Goal: Entertainment & Leisure: Consume media (video, audio)

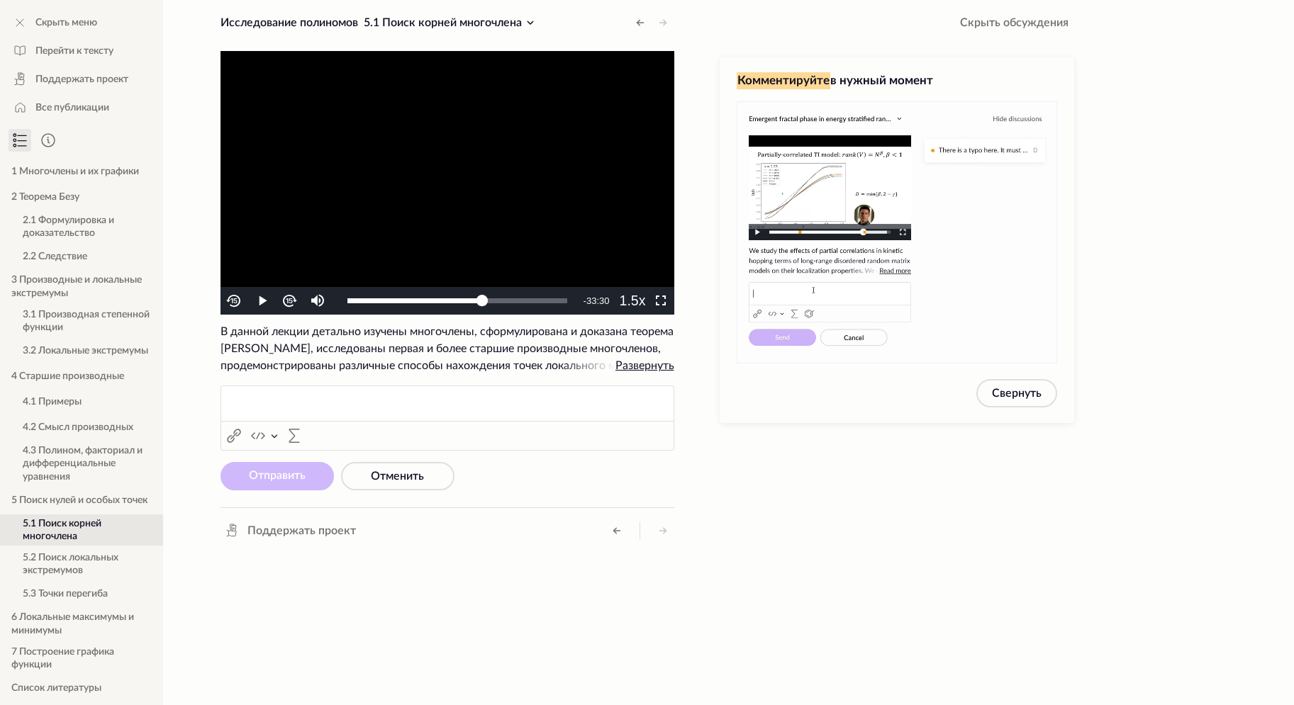
click at [484, 179] on video "To view this video please enable JavaScript, and consider upgrading to a web br…" at bounding box center [447, 183] width 454 height 264
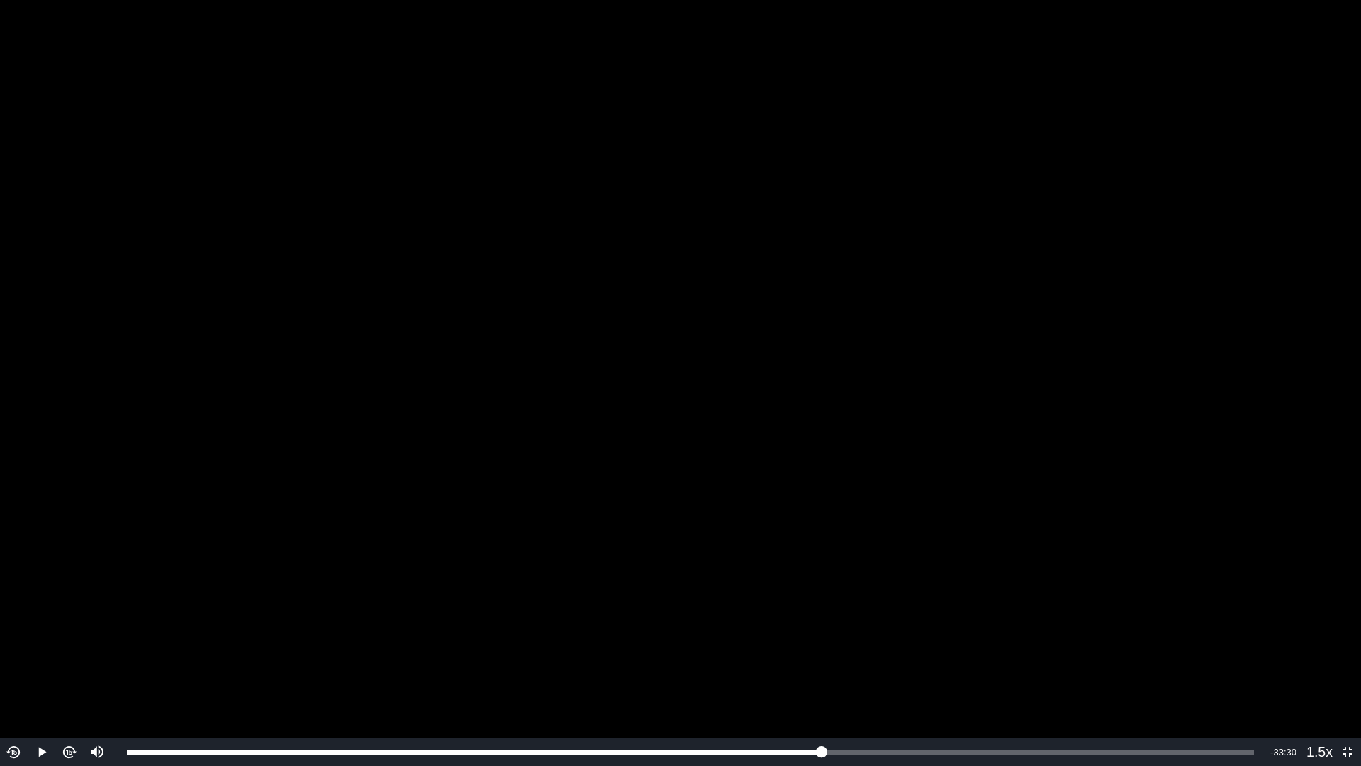
click at [610, 367] on video "To view this video please enable JavaScript, and consider upgrading to a web br…" at bounding box center [680, 383] width 1361 height 766
click at [96, 699] on div "Video Player" at bounding box center [96, 701] width 28 height 74
click at [94, 703] on div "Video Player" at bounding box center [96, 701] width 28 height 74
click at [94, 704] on div "Video Player" at bounding box center [96, 701] width 28 height 74
click at [96, 705] on div "Volume Level" at bounding box center [96, 714] width 3 height 18
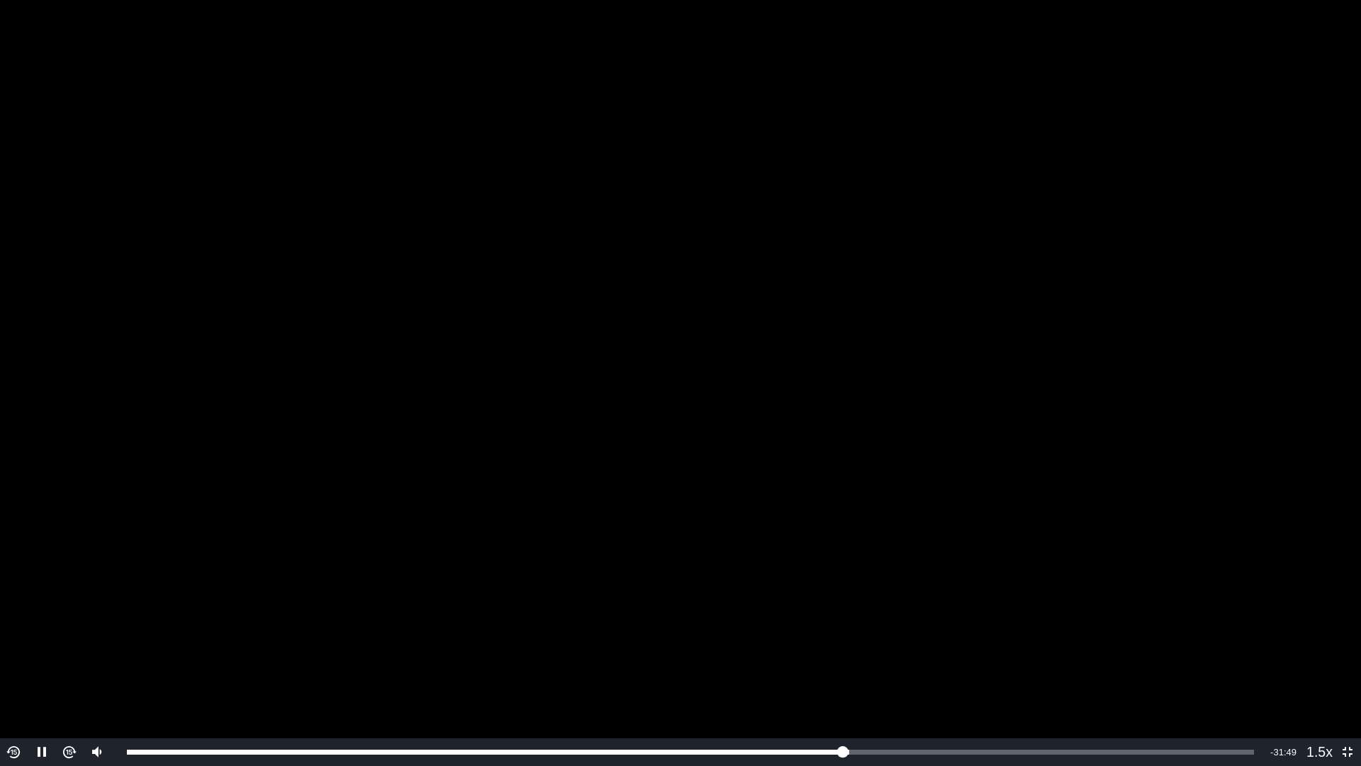
click at [815, 163] on video "To view this video please enable JavaScript, and consider upgrading to a web br…" at bounding box center [680, 383] width 1361 height 766
click at [791, 175] on video "To view this video please enable JavaScript, and consider upgrading to a web br…" at bounding box center [680, 383] width 1361 height 766
click at [780, 130] on video "To view this video please enable JavaScript, and consider upgrading to a web br…" at bounding box center [680, 383] width 1361 height 766
click at [788, 138] on video "To view this video please enable JavaScript, and consider upgrading to a web br…" at bounding box center [680, 383] width 1361 height 766
click at [798, 145] on video "To view this video please enable JavaScript, and consider upgrading to a web br…" at bounding box center [680, 383] width 1361 height 766
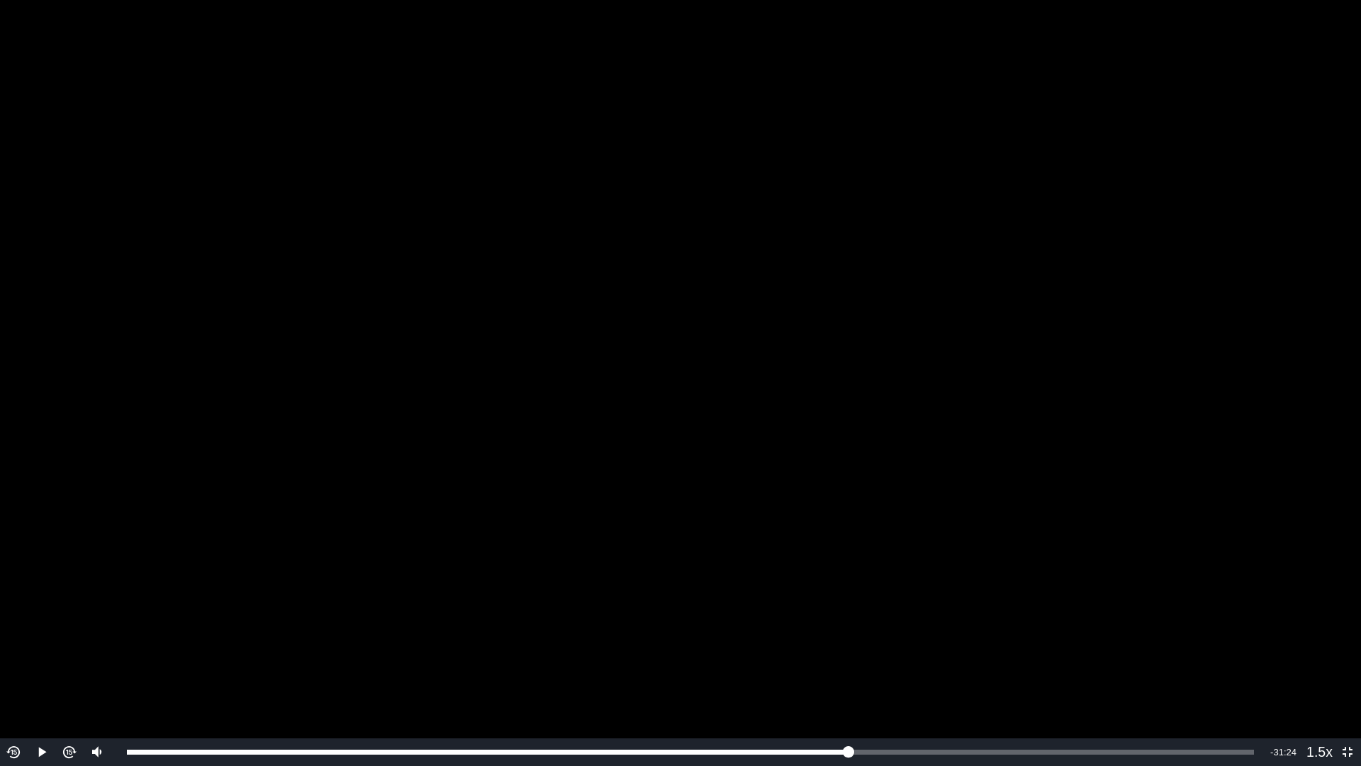
click at [798, 145] on video "To view this video please enable JavaScript, and consider upgrading to a web br…" at bounding box center [680, 383] width 1361 height 766
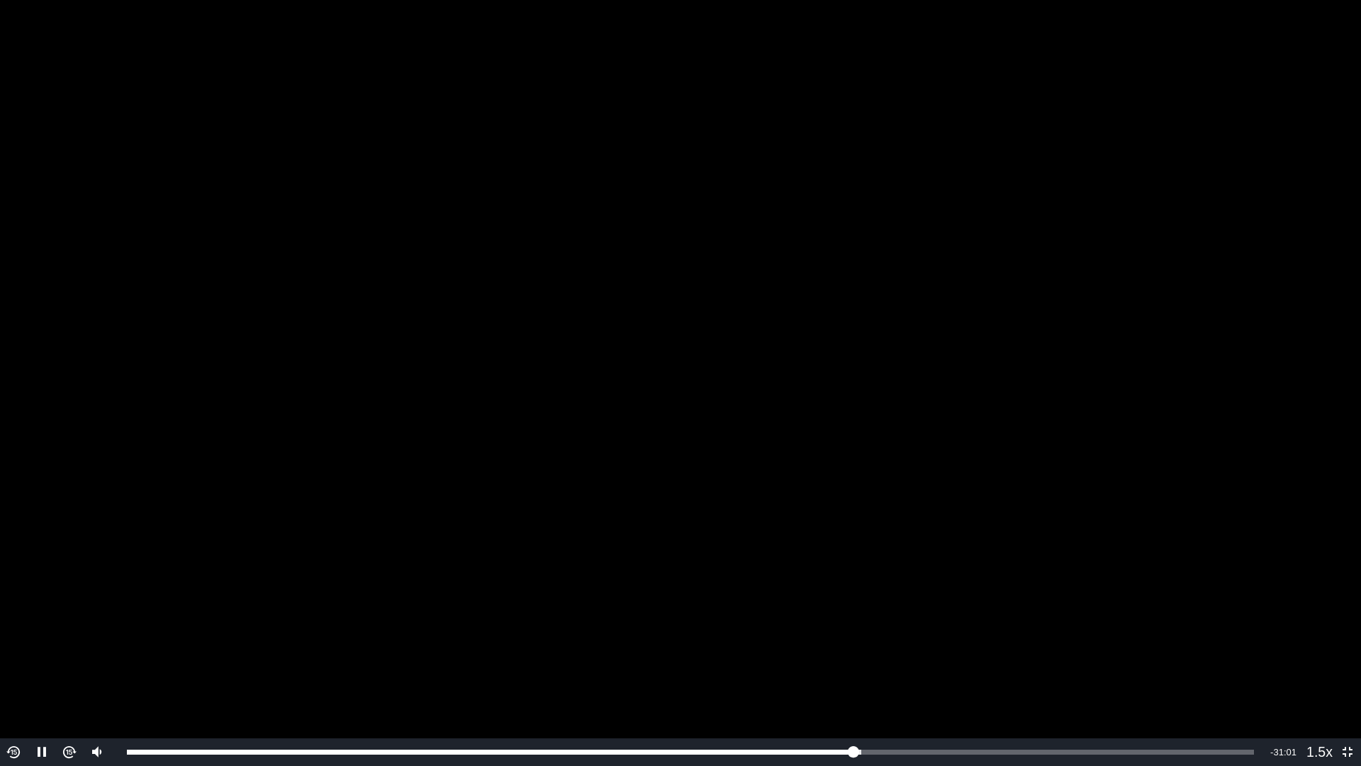
click at [886, 138] on video "To view this video please enable JavaScript, and consider upgrading to a web br…" at bounding box center [680, 383] width 1361 height 766
click at [951, 93] on video "To view this video please enable JavaScript, and consider upgrading to a web br…" at bounding box center [680, 383] width 1361 height 766
click at [1155, 308] on video "To view this video please enable JavaScript, and consider upgrading to a web br…" at bounding box center [680, 383] width 1361 height 766
click at [945, 277] on video "To view this video please enable JavaScript, and consider upgrading to a web br…" at bounding box center [680, 383] width 1361 height 766
drag, startPoint x: 1236, startPoint y: 442, endPoint x: 1242, endPoint y: 435, distance: 9.0
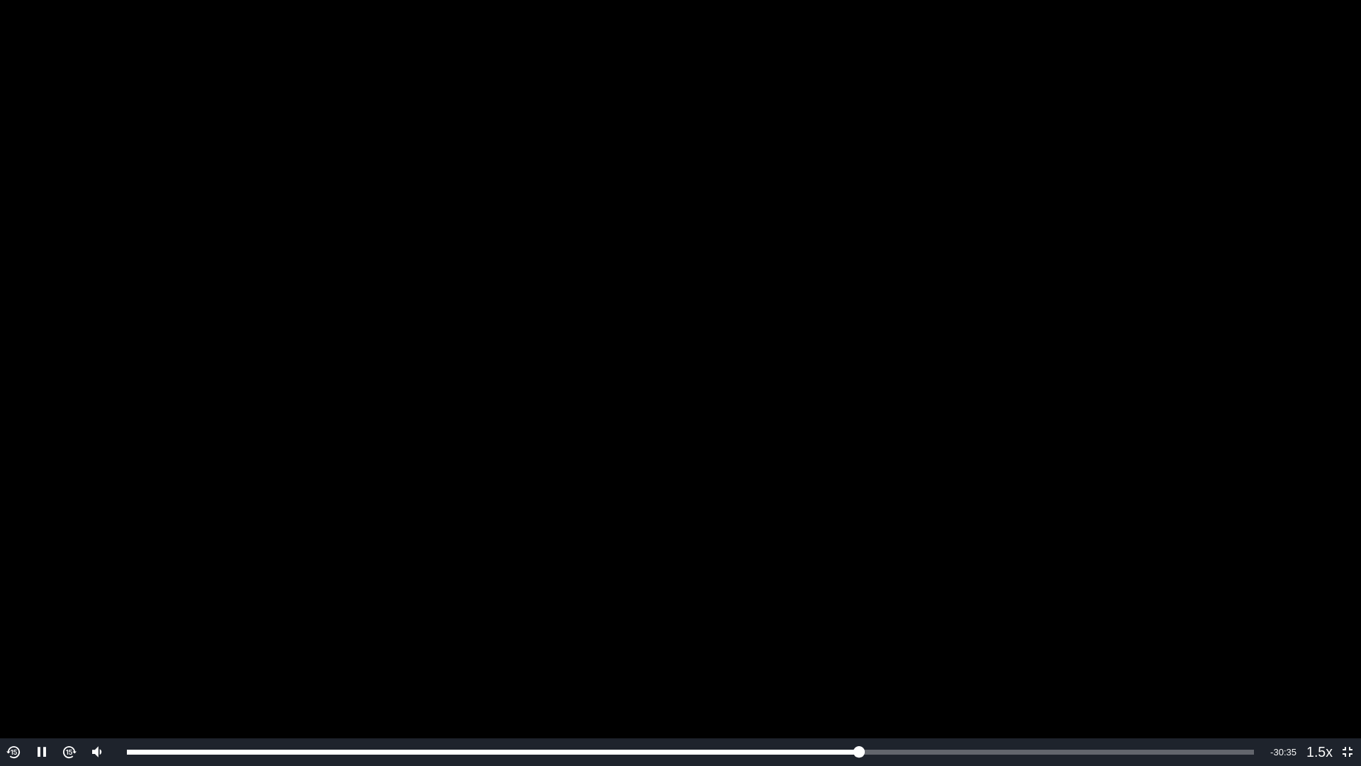
click at [1238, 440] on video "To view this video please enable JavaScript, and consider upgrading to a web br…" at bounding box center [680, 383] width 1361 height 766
click at [1117, 348] on video "To view this video please enable JavaScript, and consider upgrading to a web br…" at bounding box center [680, 383] width 1361 height 766
click at [1115, 354] on video "To view this video please enable JavaScript, and consider upgrading to a web br…" at bounding box center [680, 383] width 1361 height 766
click at [746, 327] on video "To view this video please enable JavaScript, and consider upgrading to a web br…" at bounding box center [680, 383] width 1361 height 766
click at [964, 273] on video "To view this video please enable JavaScript, and consider upgrading to a web br…" at bounding box center [680, 383] width 1361 height 766
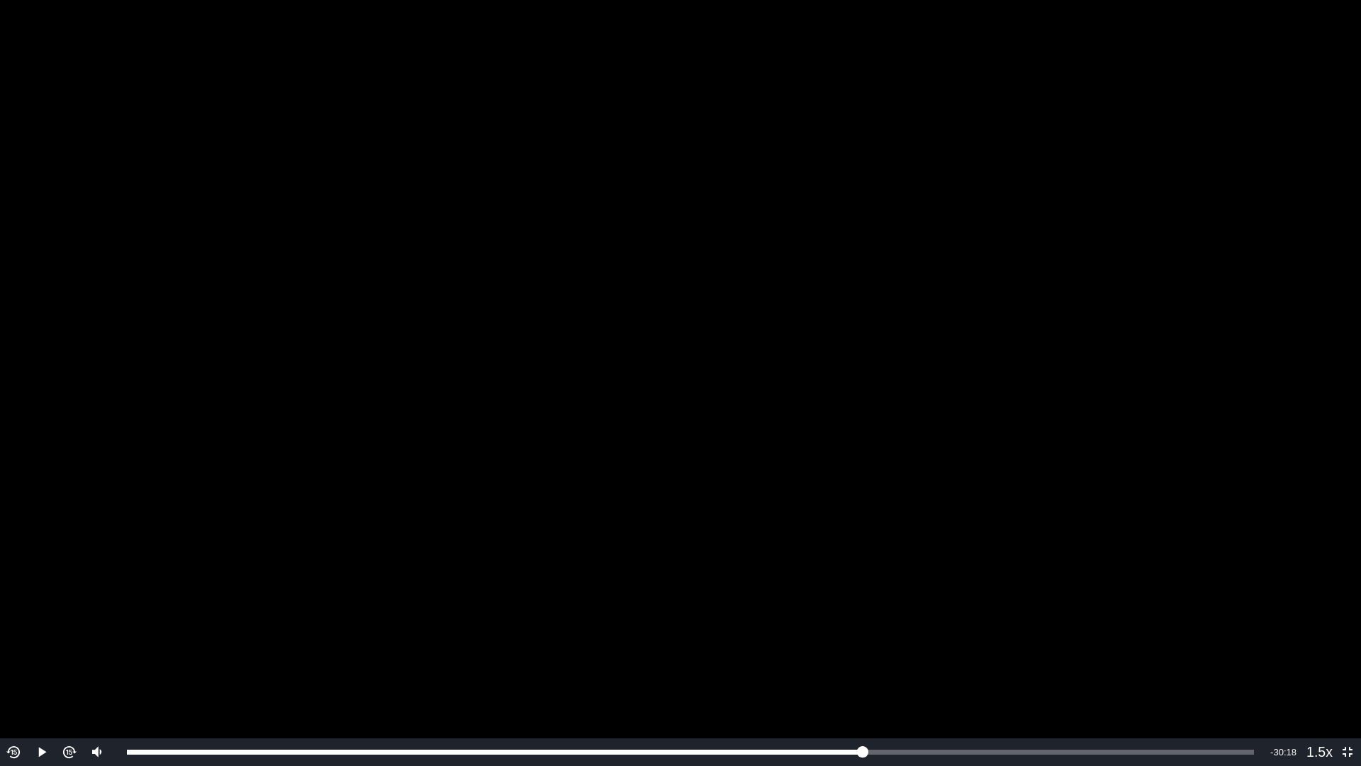
click at [1247, 244] on video "To view this video please enable JavaScript, and consider upgrading to a web br…" at bounding box center [680, 383] width 1361 height 766
click at [1033, 249] on video "To view this video please enable JavaScript, and consider upgrading to a web br…" at bounding box center [680, 383] width 1361 height 766
click at [951, 252] on video "To view this video please enable JavaScript, and consider upgrading to a web br…" at bounding box center [680, 383] width 1361 height 766
click at [985, 121] on video "To view this video please enable JavaScript, and consider upgrading to a web br…" at bounding box center [680, 383] width 1361 height 766
click at [1168, 192] on video "To view this video please enable JavaScript, and consider upgrading to a web br…" at bounding box center [680, 383] width 1361 height 766
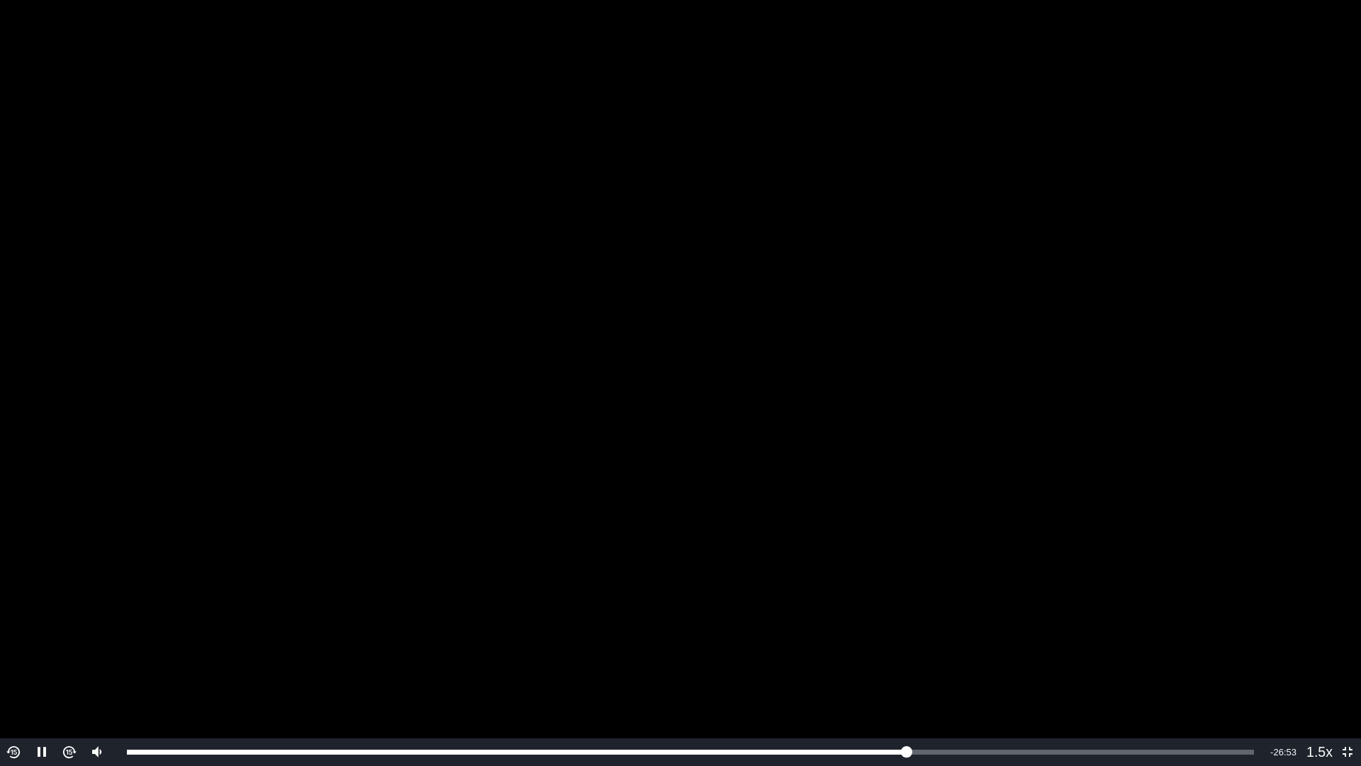
click at [1110, 297] on video "To view this video please enable JavaScript, and consider upgrading to a web br…" at bounding box center [680, 383] width 1361 height 766
click at [1119, 316] on video "To view this video please enable JavaScript, and consider upgrading to a web br…" at bounding box center [680, 383] width 1361 height 766
click at [1122, 315] on video "To view this video please enable JavaScript, and consider upgrading to a web br…" at bounding box center [680, 383] width 1361 height 766
click at [1117, 311] on video "To view this video please enable JavaScript, and consider upgrading to a web br…" at bounding box center [680, 383] width 1361 height 766
click at [1176, 289] on video "To view this video please enable JavaScript, and consider upgrading to a web br…" at bounding box center [680, 383] width 1361 height 766
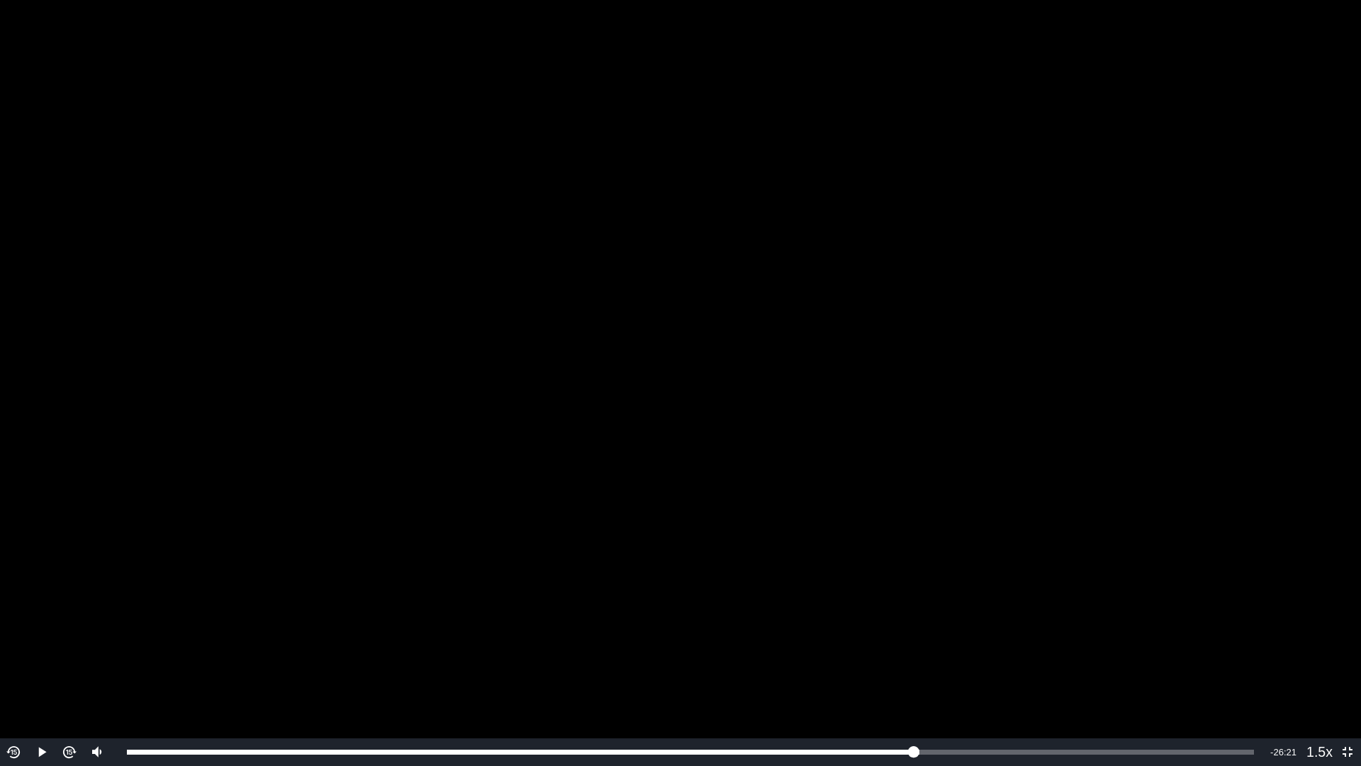
click at [1168, 296] on video "To view this video please enable JavaScript, and consider upgrading to a web br…" at bounding box center [680, 383] width 1361 height 766
click at [1167, 312] on video "To view this video please enable JavaScript, and consider upgrading to a web br…" at bounding box center [680, 383] width 1361 height 766
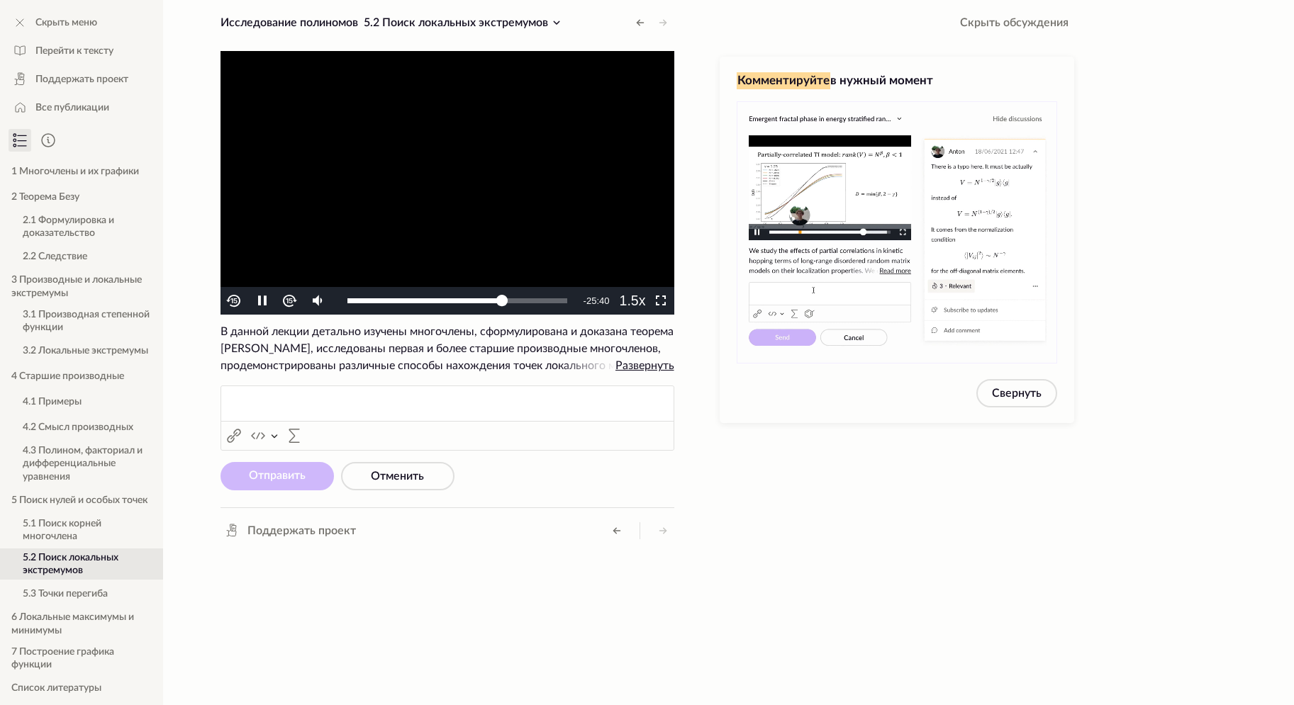
click at [493, 138] on video "To view this video please enable JavaScript, and consider upgrading to a web br…" at bounding box center [447, 183] width 454 height 264
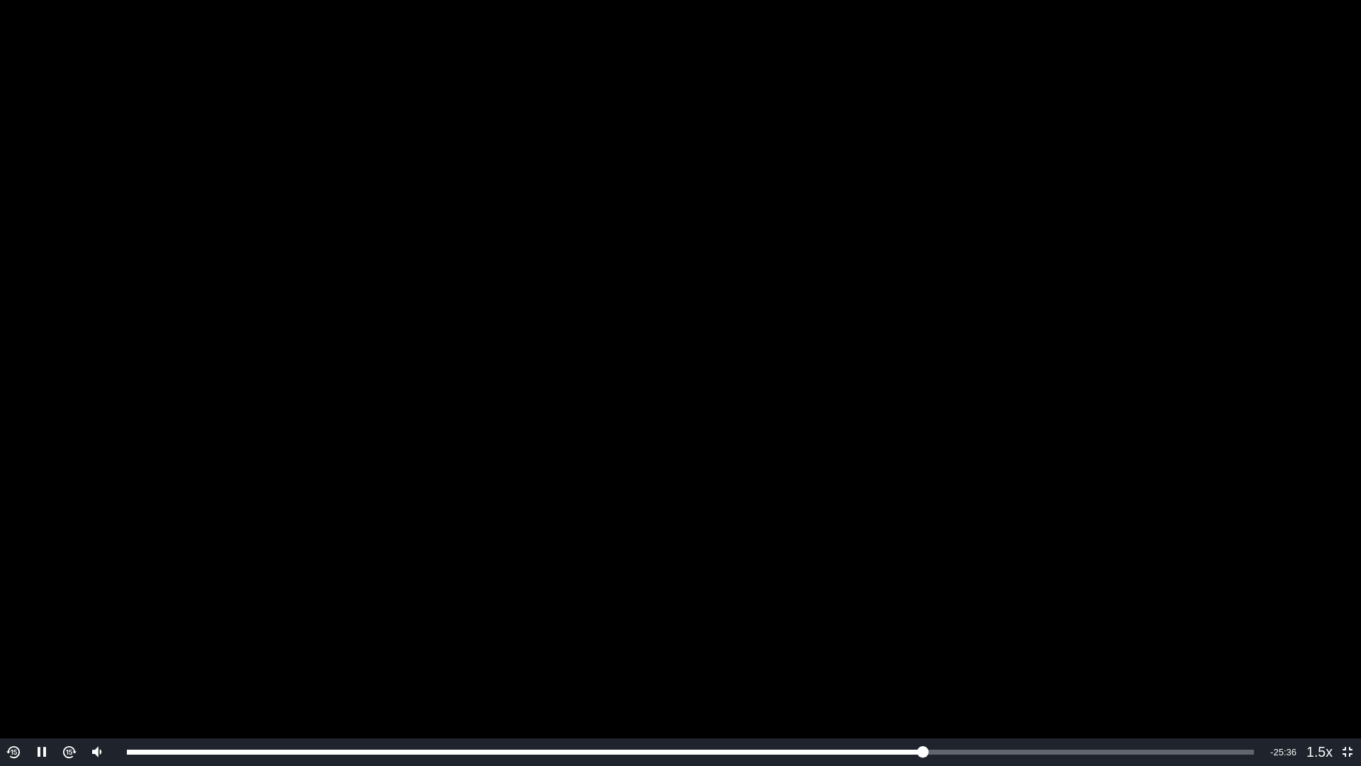
click at [1029, 381] on video "To view this video please enable JavaScript, and consider upgrading to a web br…" at bounding box center [680, 383] width 1361 height 766
click at [1040, 381] on video "To view this video please enable JavaScript, and consider upgrading to a web br…" at bounding box center [680, 383] width 1361 height 766
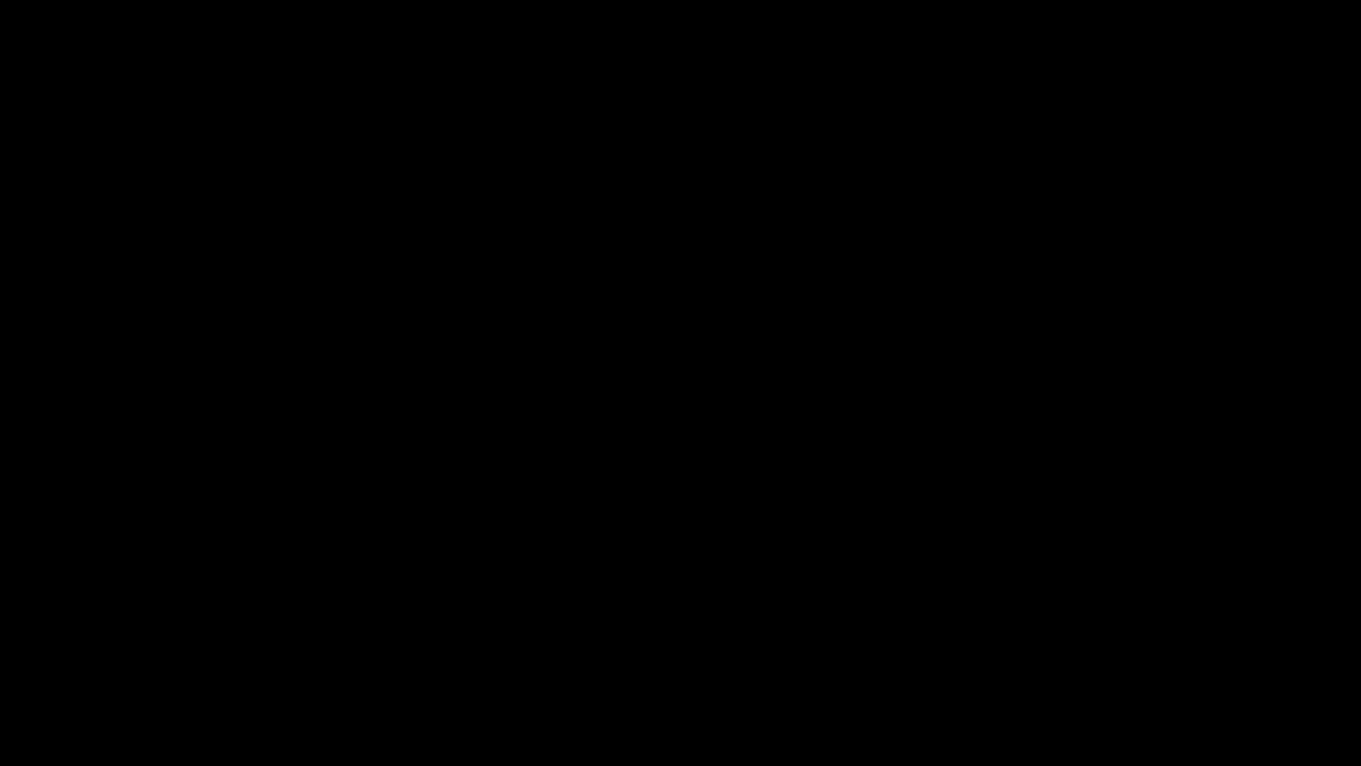
click at [1045, 381] on video "To view this video please enable JavaScript, and consider upgrading to a web br…" at bounding box center [680, 383] width 1361 height 766
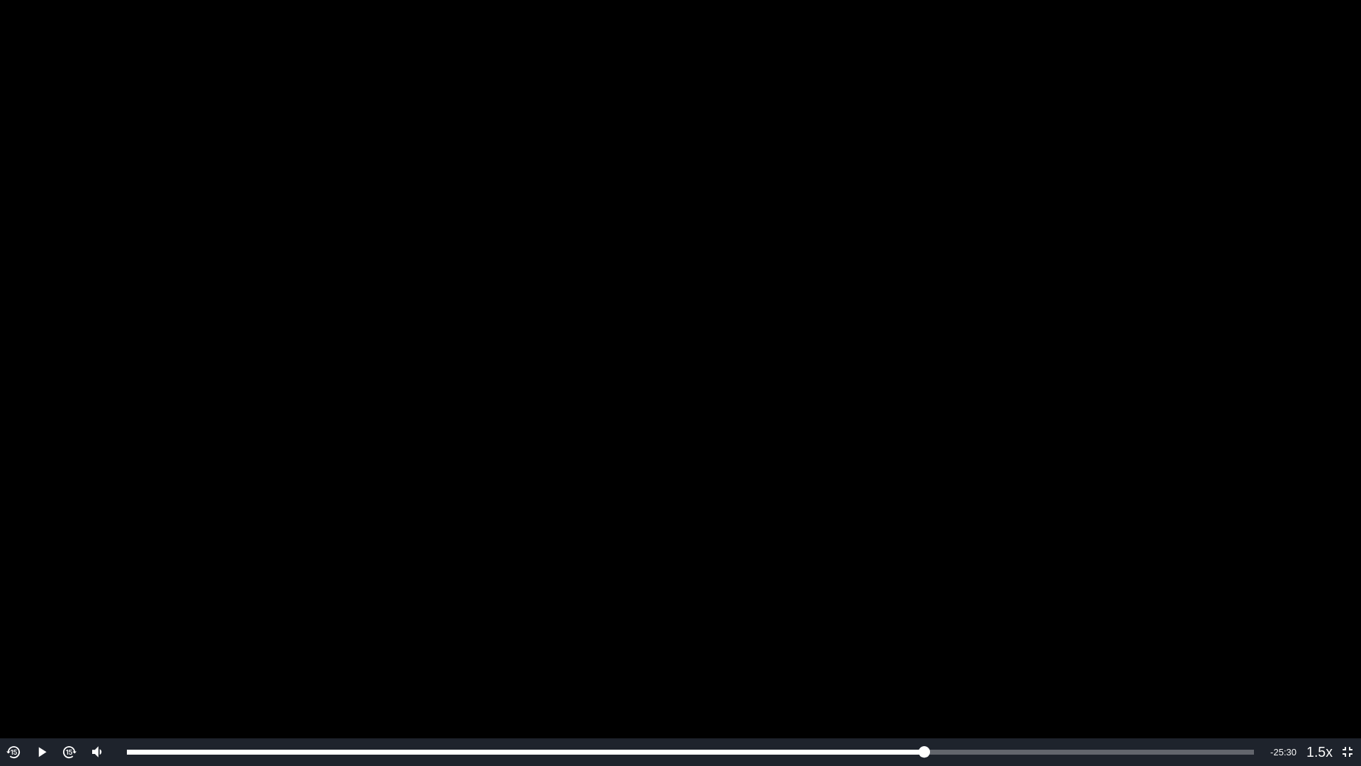
click at [1045, 381] on video "To view this video please enable JavaScript, and consider upgrading to a web br…" at bounding box center [680, 383] width 1361 height 766
click at [909, 705] on div "1:00:32" at bounding box center [909, 751] width 1 height 5
click at [1097, 277] on video "To view this video please enable JavaScript, and consider upgrading to a web br…" at bounding box center [680, 383] width 1361 height 766
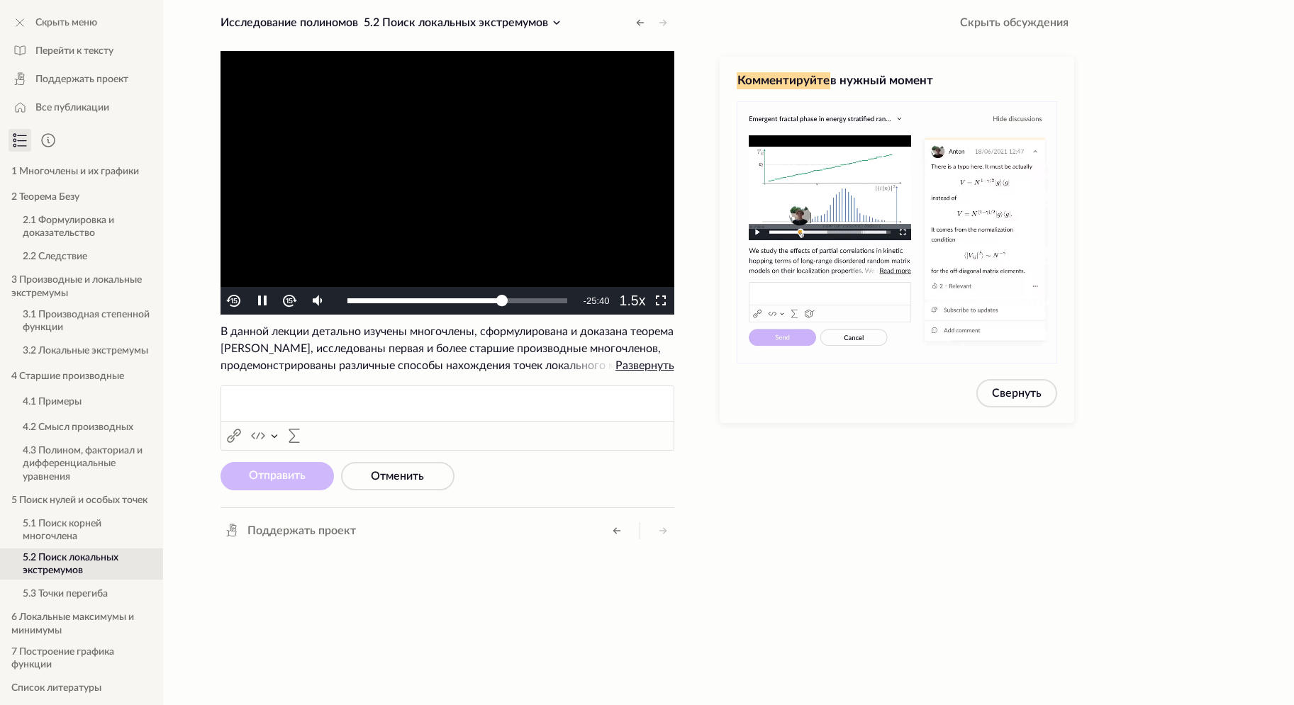
click at [528, 159] on video "To view this video please enable JavaScript, and consider upgrading to a web br…" at bounding box center [447, 183] width 454 height 264
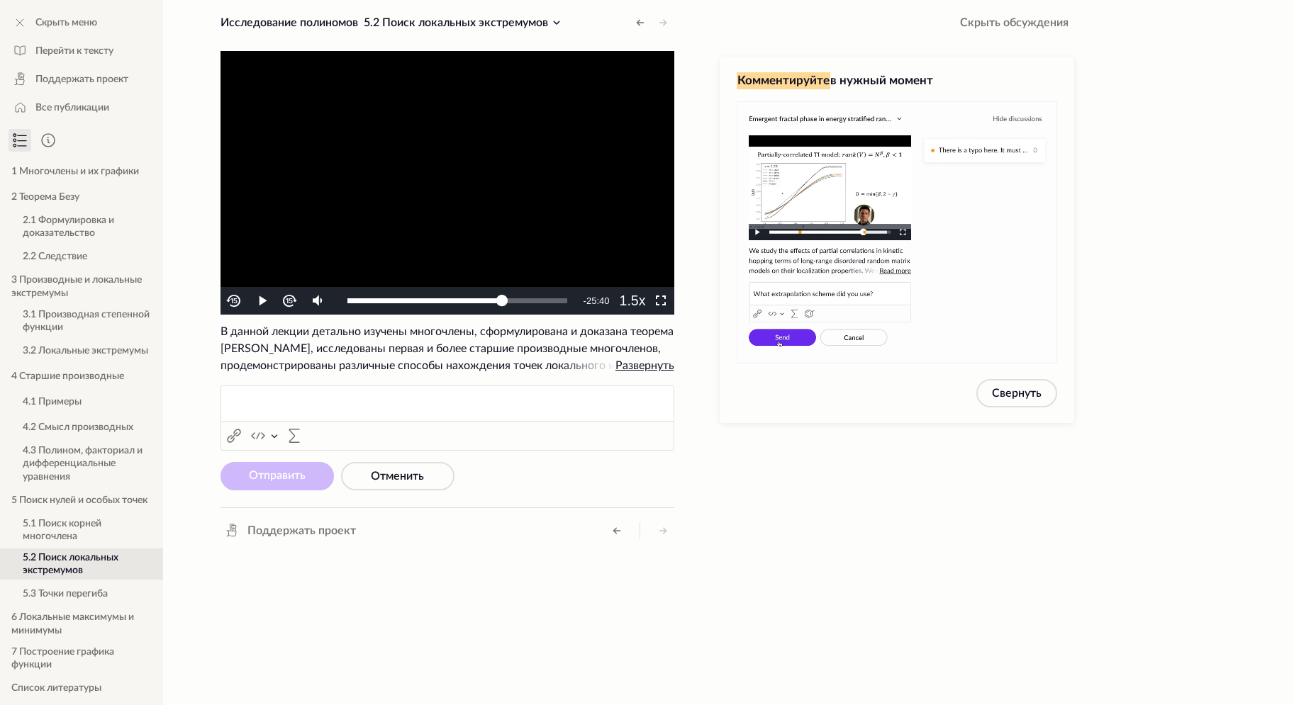
click at [528, 159] on video "To view this video please enable JavaScript, and consider upgrading to a web br…" at bounding box center [447, 183] width 454 height 264
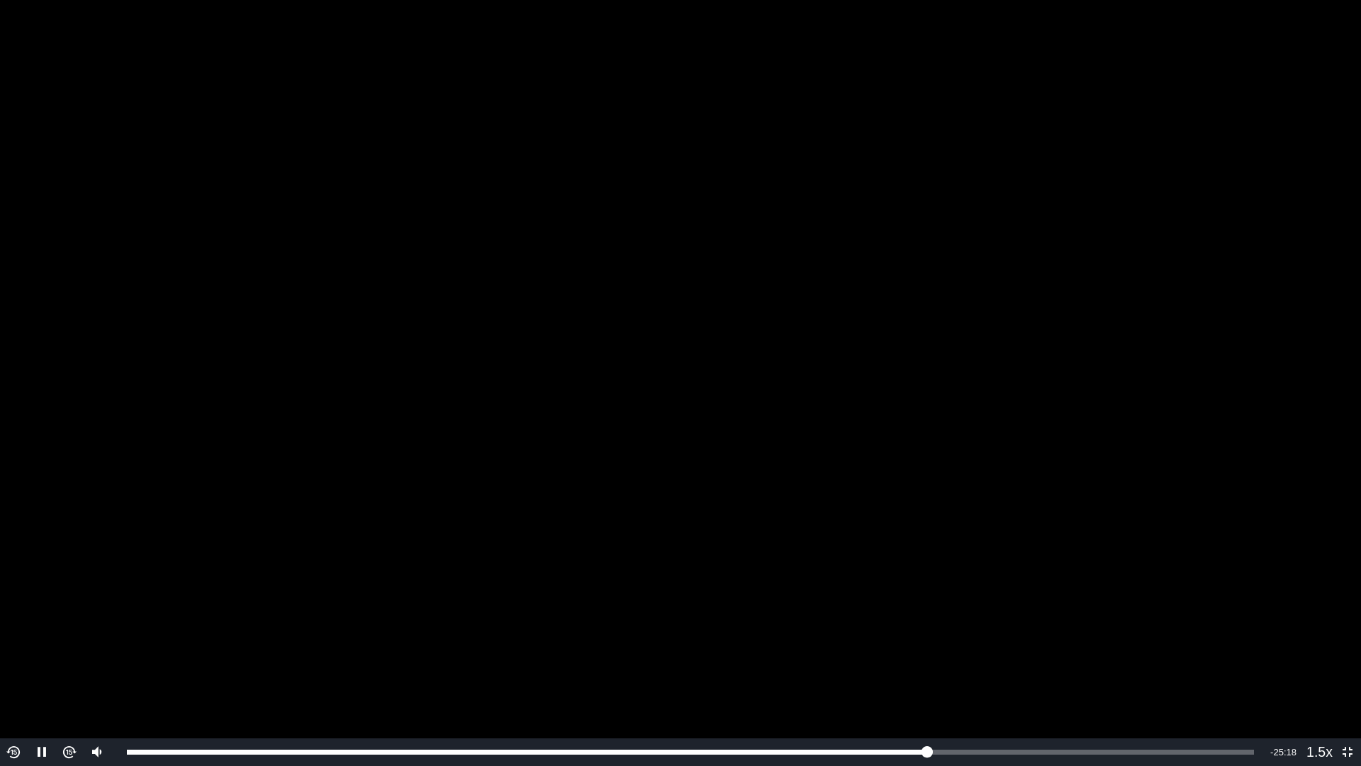
click at [1123, 369] on video "To view this video please enable JavaScript, and consider upgrading to a web br…" at bounding box center [680, 383] width 1361 height 766
click at [1172, 316] on video "To view this video please enable JavaScript, and consider upgrading to a web br…" at bounding box center [680, 383] width 1361 height 766
click at [1070, 277] on video "To view this video please enable JavaScript, and consider upgrading to a web br…" at bounding box center [680, 383] width 1361 height 766
click at [1066, 288] on video "To view this video please enable JavaScript, and consider upgrading to a web br…" at bounding box center [680, 383] width 1361 height 766
click at [1109, 212] on video "To view this video please enable JavaScript, and consider upgrading to a web br…" at bounding box center [680, 383] width 1361 height 766
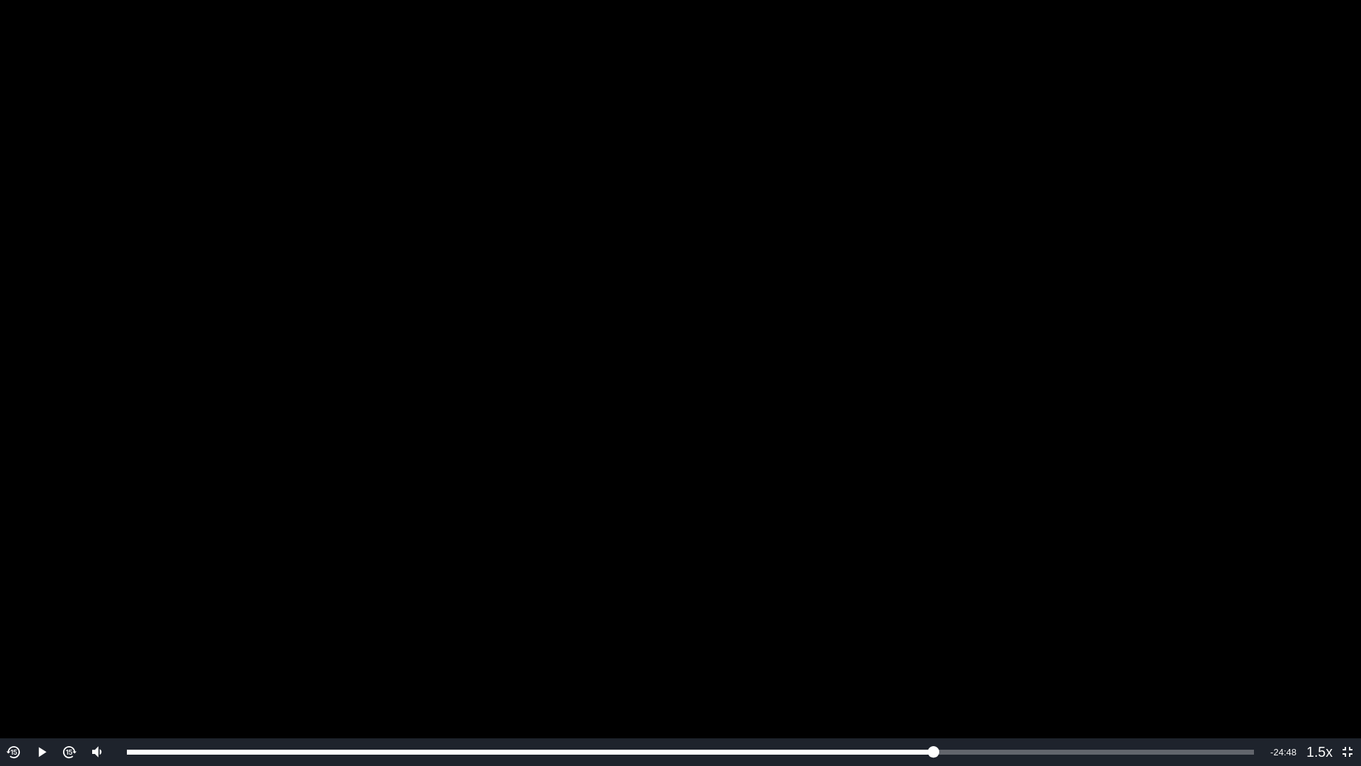
click at [1219, 206] on video "To view this video please enable JavaScript, and consider upgrading to a web br…" at bounding box center [680, 383] width 1361 height 766
click at [1017, 247] on video "To view this video please enable JavaScript, and consider upgrading to a web br…" at bounding box center [680, 383] width 1361 height 766
click at [1229, 171] on video "To view this video please enable JavaScript, and consider upgrading to a web br…" at bounding box center [680, 383] width 1361 height 766
click at [1202, 168] on video "To view this video please enable JavaScript, and consider upgrading to a web br…" at bounding box center [680, 383] width 1361 height 766
click at [1168, 177] on video "To view this video please enable JavaScript, and consider upgrading to a web br…" at bounding box center [680, 383] width 1361 height 766
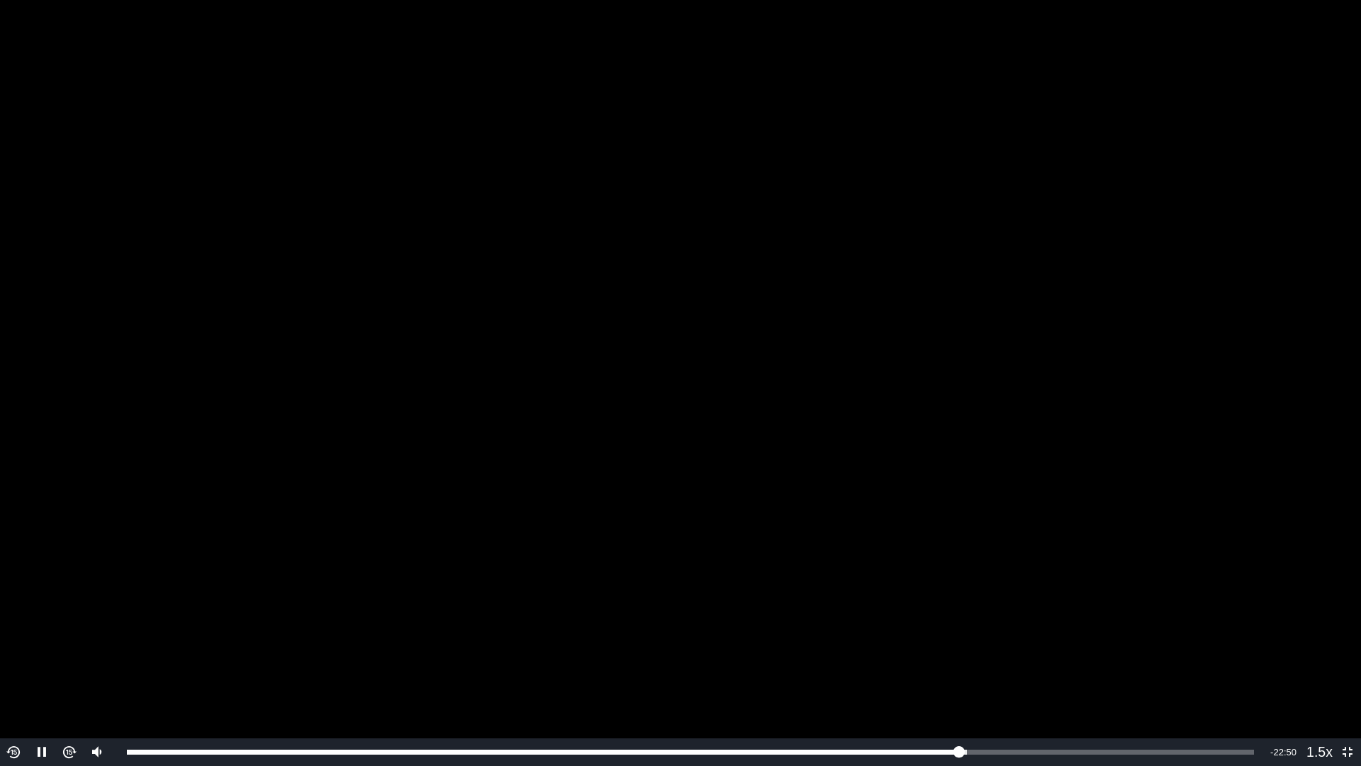
click at [1188, 253] on video "To view this video please enable JavaScript, and consider upgrading to a web br…" at bounding box center [680, 383] width 1361 height 766
click at [1164, 289] on video "To view this video please enable JavaScript, and consider upgrading to a web br…" at bounding box center [680, 383] width 1361 height 766
click at [1293, 289] on video "To view this video please enable JavaScript, and consider upgrading to a web br…" at bounding box center [680, 383] width 1361 height 766
drag, startPoint x: 1314, startPoint y: 289, endPoint x: 1309, endPoint y: 282, distance: 9.1
click at [1293, 285] on video "To view this video please enable JavaScript, and consider upgrading to a web br…" at bounding box center [680, 383] width 1361 height 766
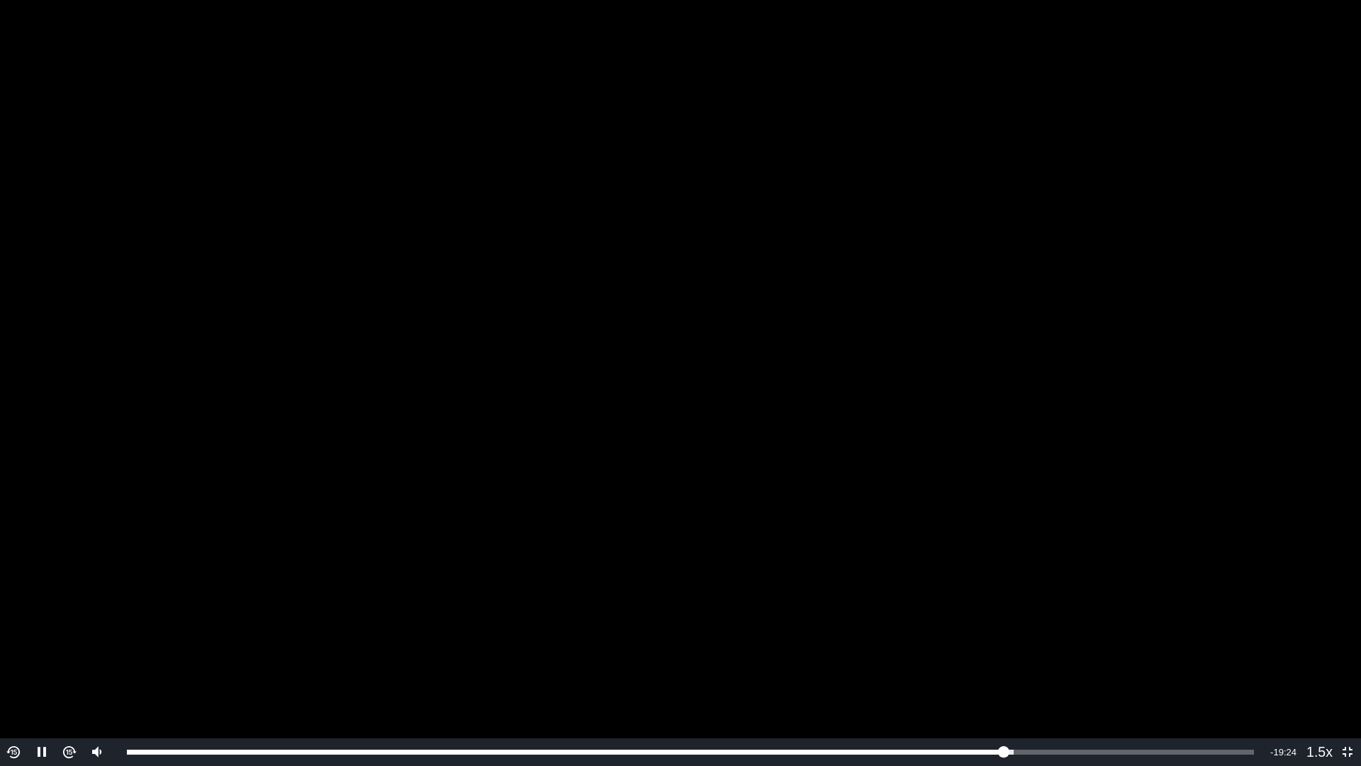
click at [1161, 244] on video "To view this video please enable JavaScript, and consider upgrading to a web br…" at bounding box center [680, 383] width 1361 height 766
click at [901, 272] on video "To view this video please enable JavaScript, and consider upgrading to a web br…" at bounding box center [680, 383] width 1361 height 766
click at [910, 277] on video "To view this video please enable JavaScript, and consider upgrading to a web br…" at bounding box center [680, 383] width 1361 height 766
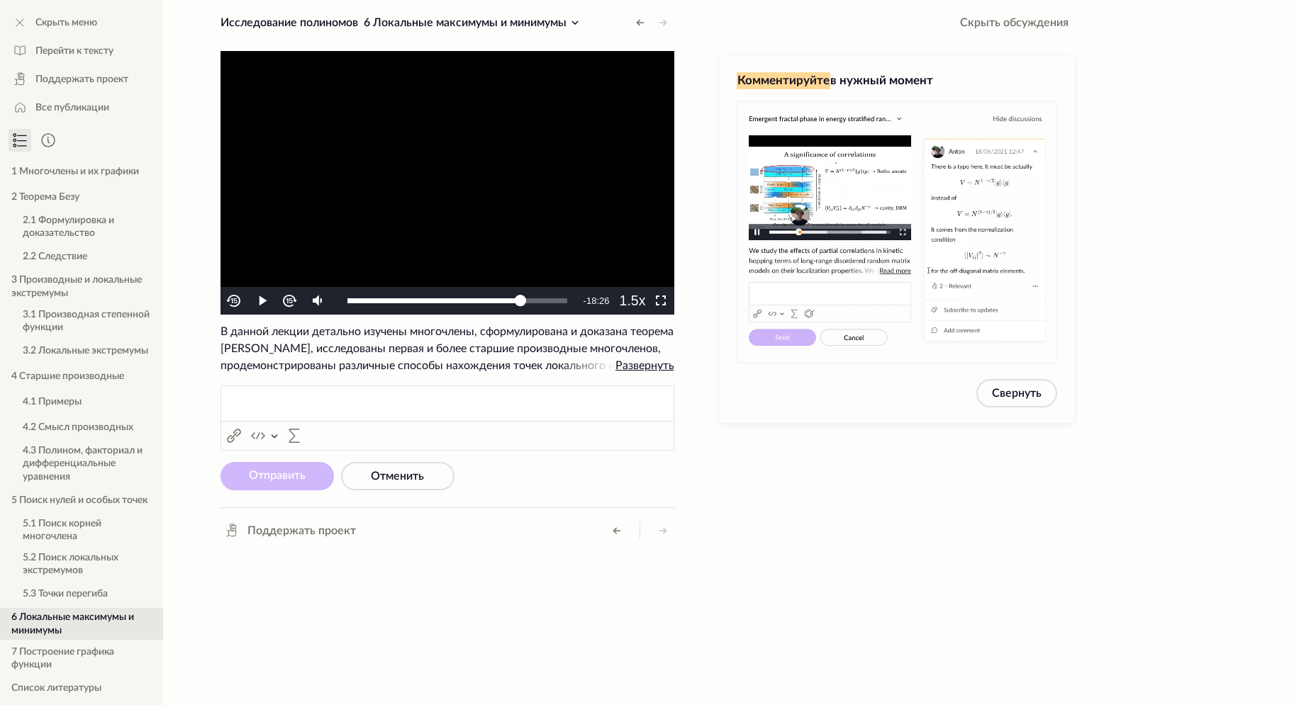
click at [518, 189] on video "To view this video please enable JavaScript, and consider upgrading to a web br…" at bounding box center [447, 183] width 454 height 264
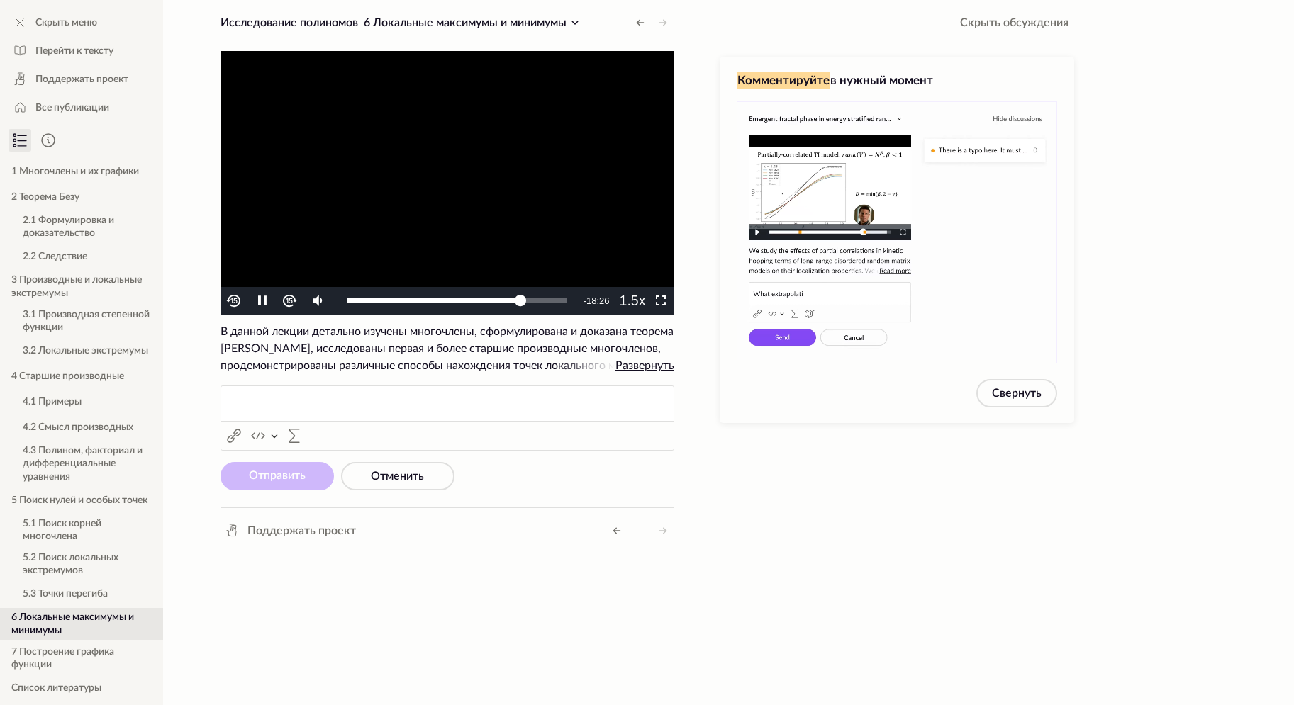
click at [567, 170] on video "To view this video please enable JavaScript, and consider upgrading to a web br…" at bounding box center [447, 183] width 454 height 264
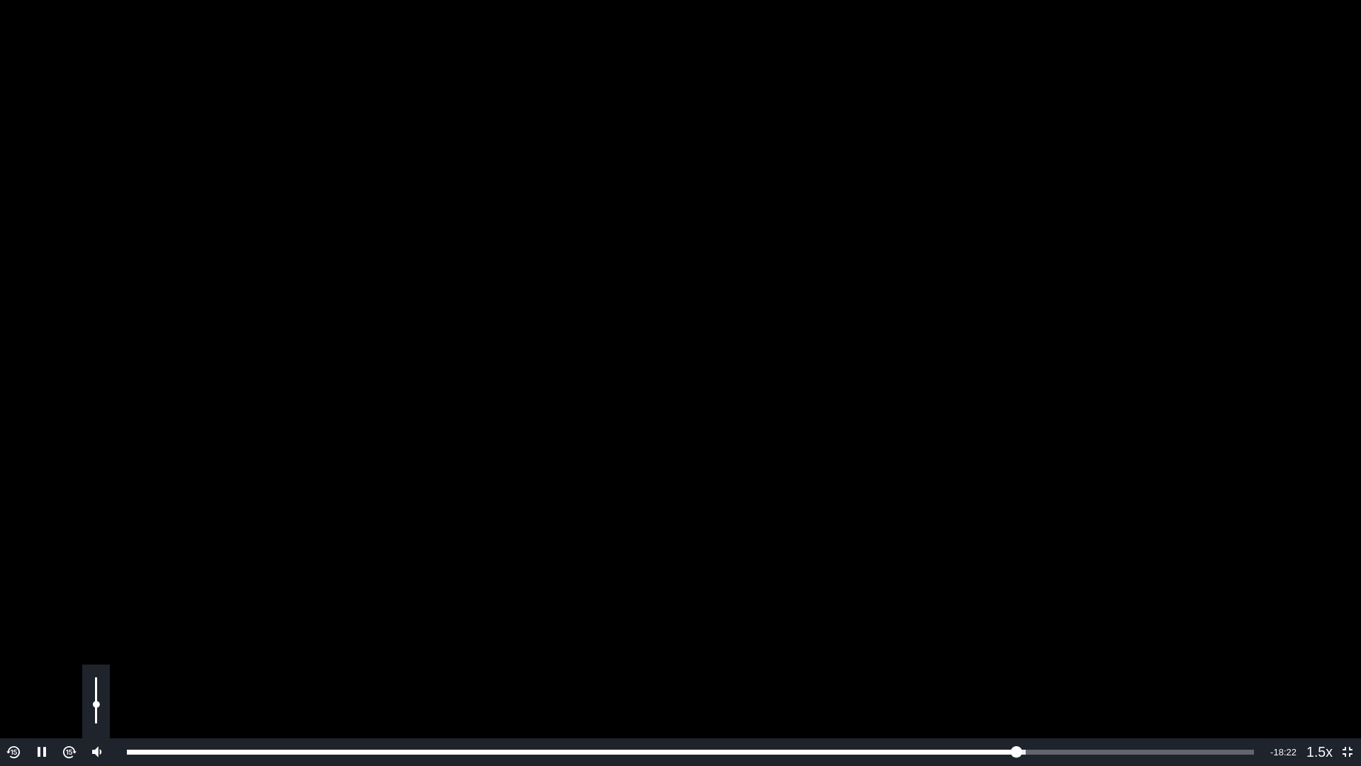
click at [95, 705] on div "Volume Level" at bounding box center [96, 714] width 3 height 18
click at [96, 705] on div "Volume Level" at bounding box center [96, 716] width 3 height 13
click at [988, 462] on video "To view this video please enable JavaScript, and consider upgrading to a web br…" at bounding box center [680, 383] width 1361 height 766
click at [1161, 289] on video "To view this video please enable JavaScript, and consider upgrading to a web br…" at bounding box center [680, 383] width 1361 height 766
click at [1254, 136] on video "To view this video please enable JavaScript, and consider upgrading to a web br…" at bounding box center [680, 383] width 1361 height 766
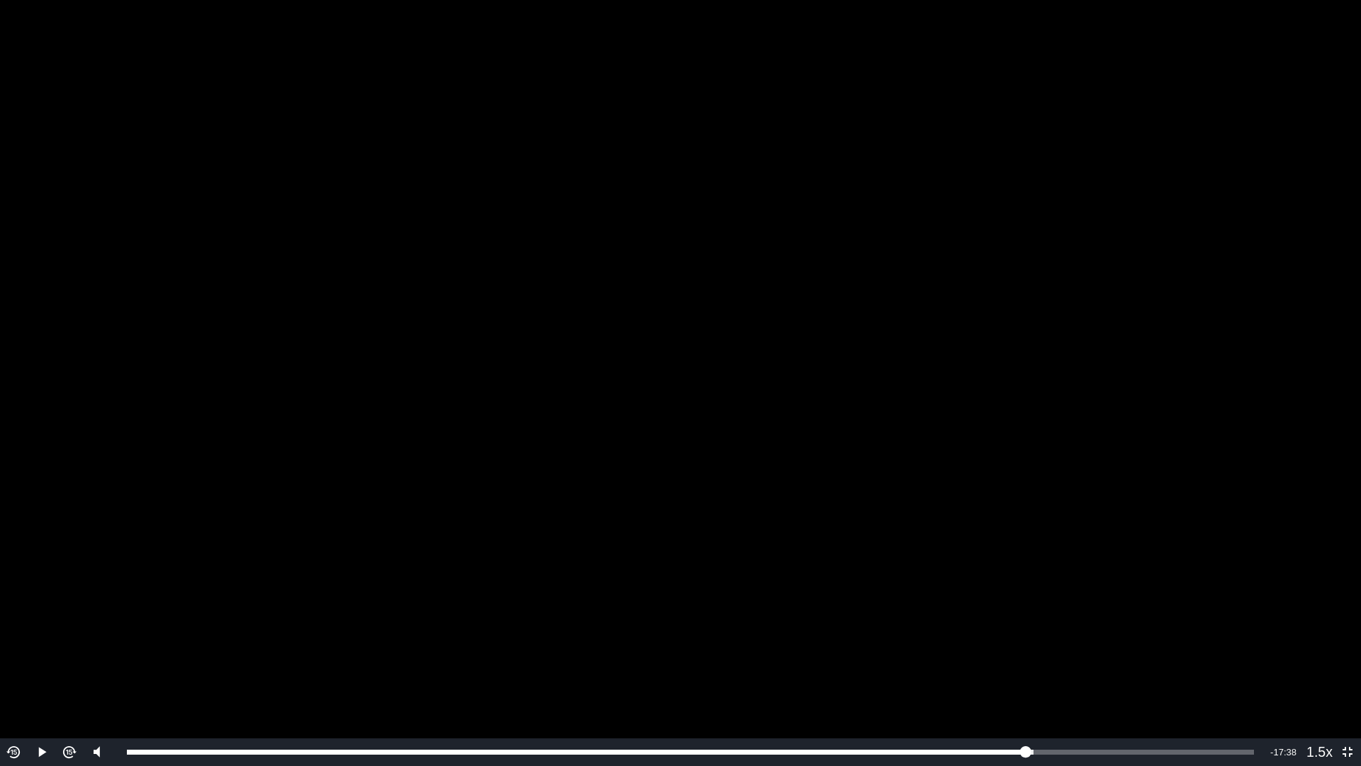
click at [1236, 138] on video "To view this video please enable JavaScript, and consider upgrading to a web br…" at bounding box center [680, 383] width 1361 height 766
click at [1210, 167] on video "To view this video please enable JavaScript, and consider upgrading to a web br…" at bounding box center [680, 383] width 1361 height 766
click at [70, 705] on img "Video Player" at bounding box center [69, 752] width 16 height 16
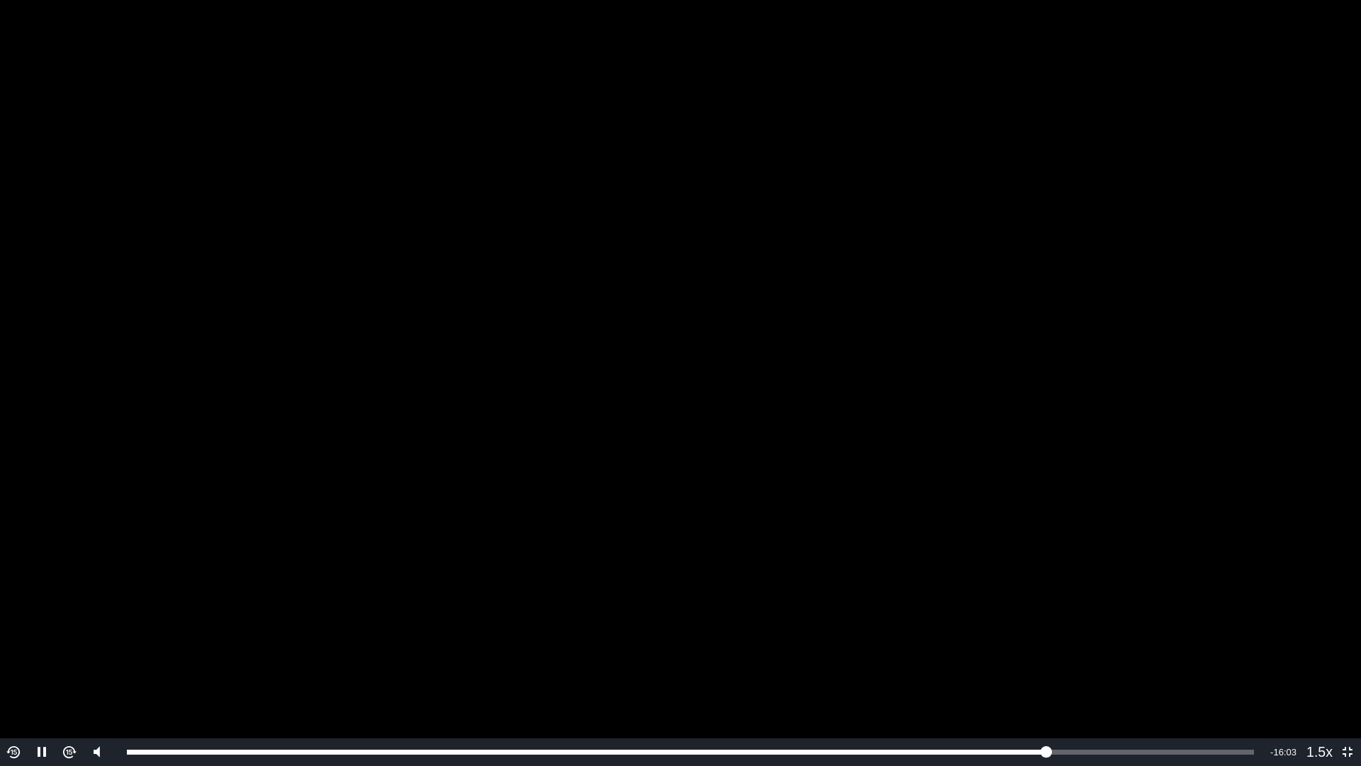
click at [71, 705] on img "Video Player" at bounding box center [69, 752] width 16 height 16
click at [72, 705] on img "Video Player" at bounding box center [69, 752] width 16 height 16
click at [21, 705] on img "Video Player" at bounding box center [14, 752] width 16 height 16
click at [19, 705] on img "Video Player" at bounding box center [14, 752] width 16 height 16
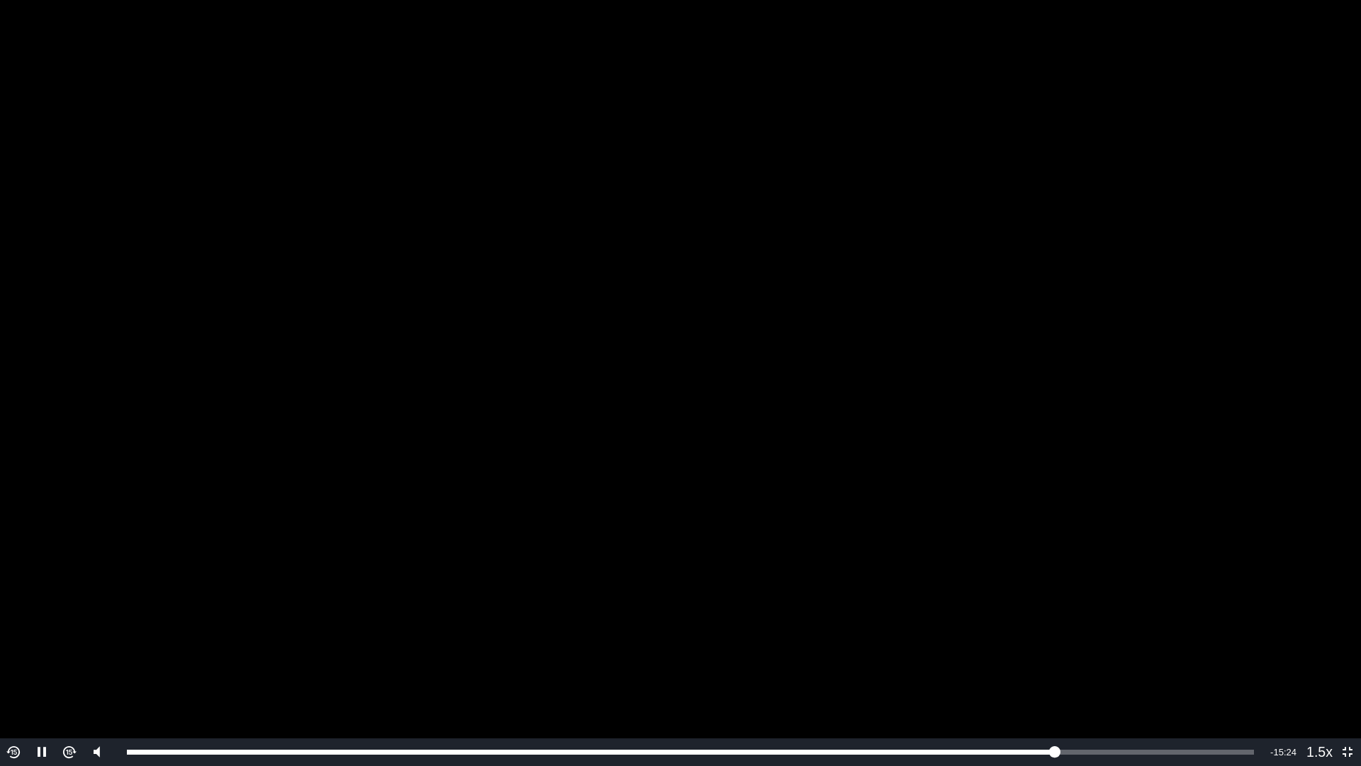
click at [83, 599] on video "To view this video please enable JavaScript, and consider upgrading to a web br…" at bounding box center [680, 383] width 1361 height 766
click at [369, 409] on video "To view this video please enable JavaScript, and consider upgrading to a web br…" at bounding box center [680, 383] width 1361 height 766
click at [877, 376] on video "To view this video please enable JavaScript, and consider upgrading to a web br…" at bounding box center [680, 383] width 1361 height 766
click at [931, 392] on video "To view this video please enable JavaScript, and consider upgrading to a web br…" at bounding box center [680, 383] width 1361 height 766
drag, startPoint x: 1044, startPoint y: 283, endPoint x: 1056, endPoint y: 311, distance: 30.5
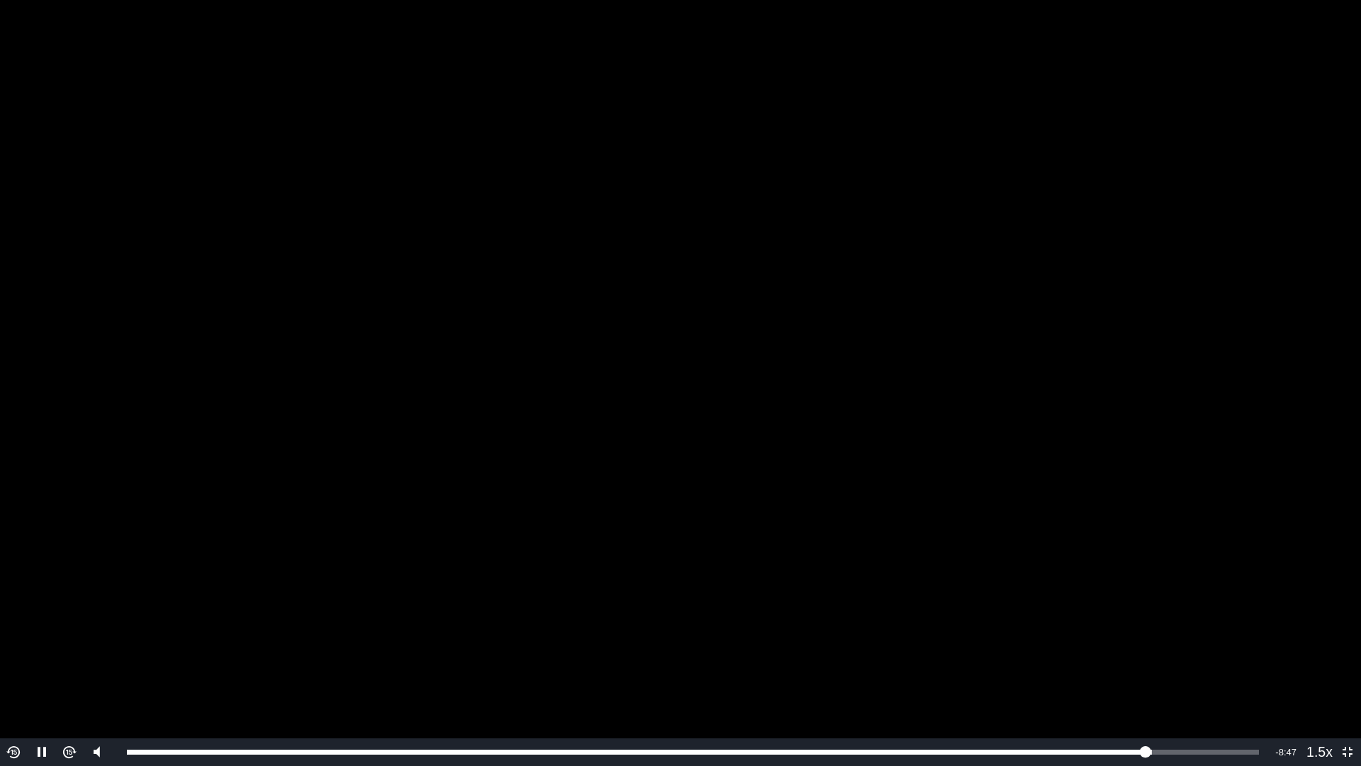
click at [1045, 283] on video "To view this video please enable JavaScript, and consider upgrading to a web br…" at bounding box center [680, 383] width 1361 height 766
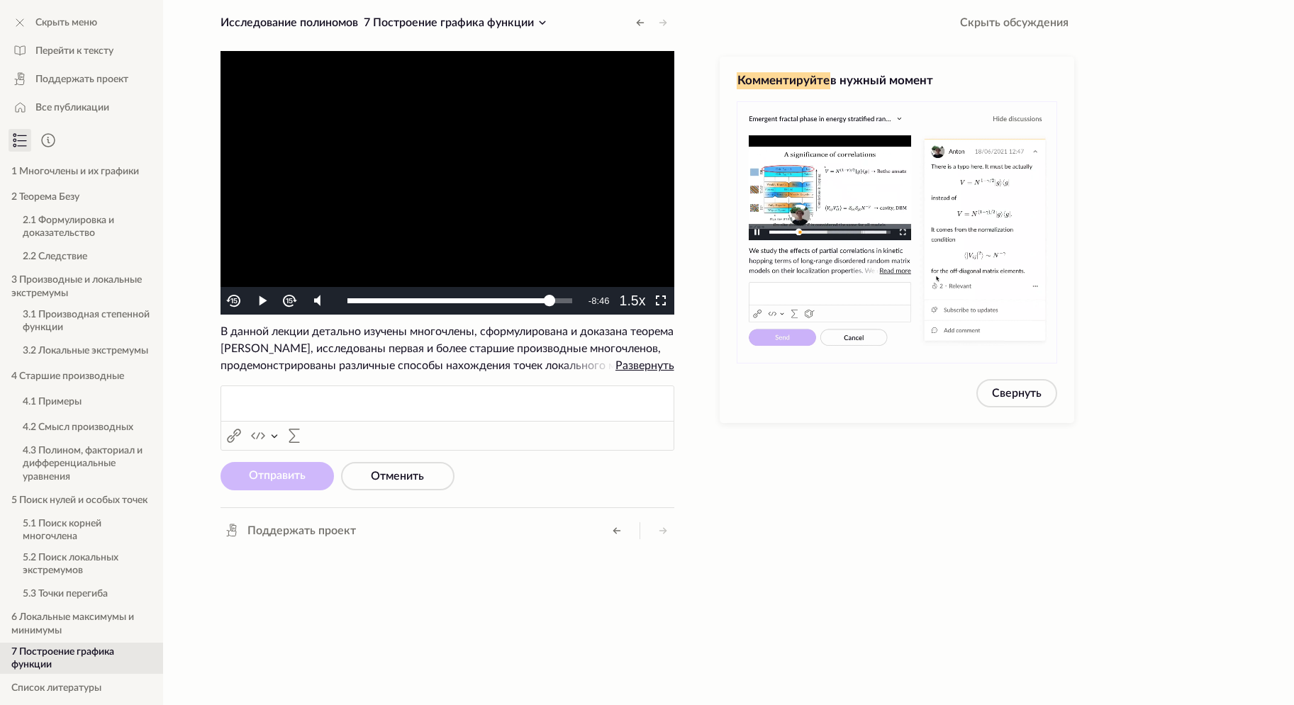
click at [420, 141] on video "To view this video please enable JavaScript, and consider upgrading to a web br…" at bounding box center [447, 183] width 454 height 264
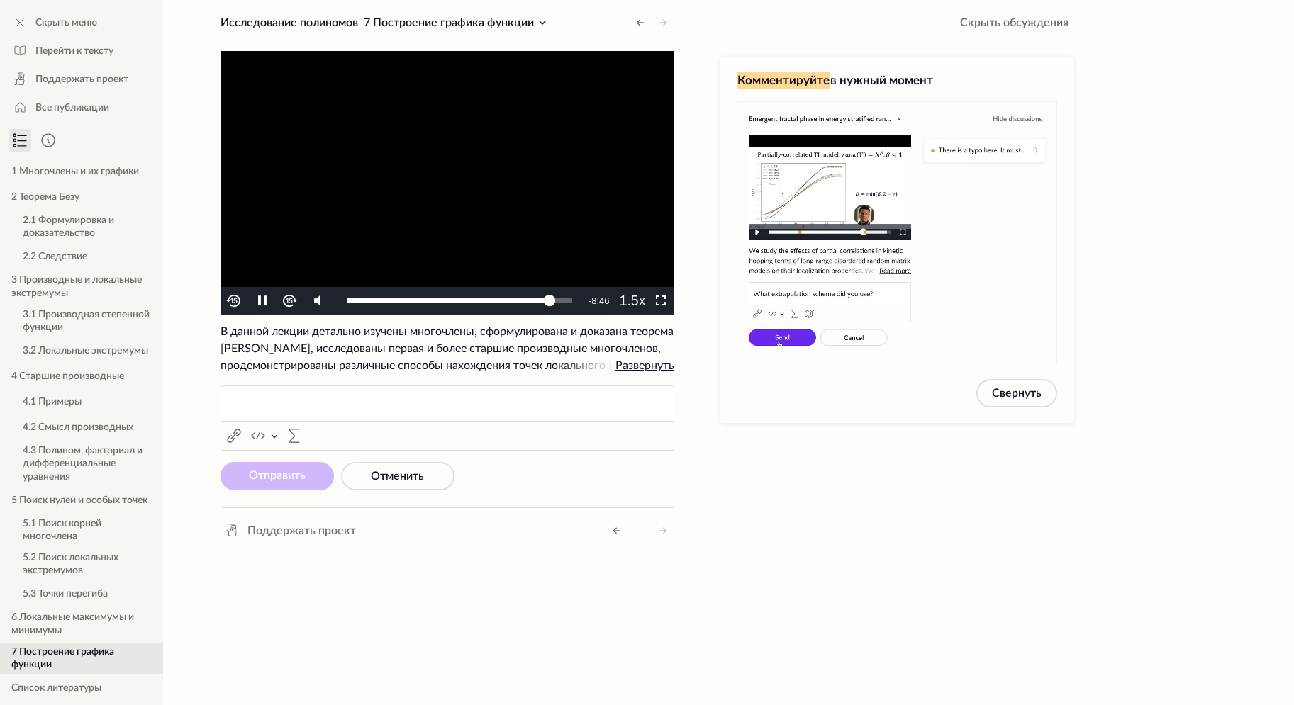
click at [581, 215] on video "To view this video please enable JavaScript, and consider upgrading to a web br…" at bounding box center [447, 183] width 454 height 264
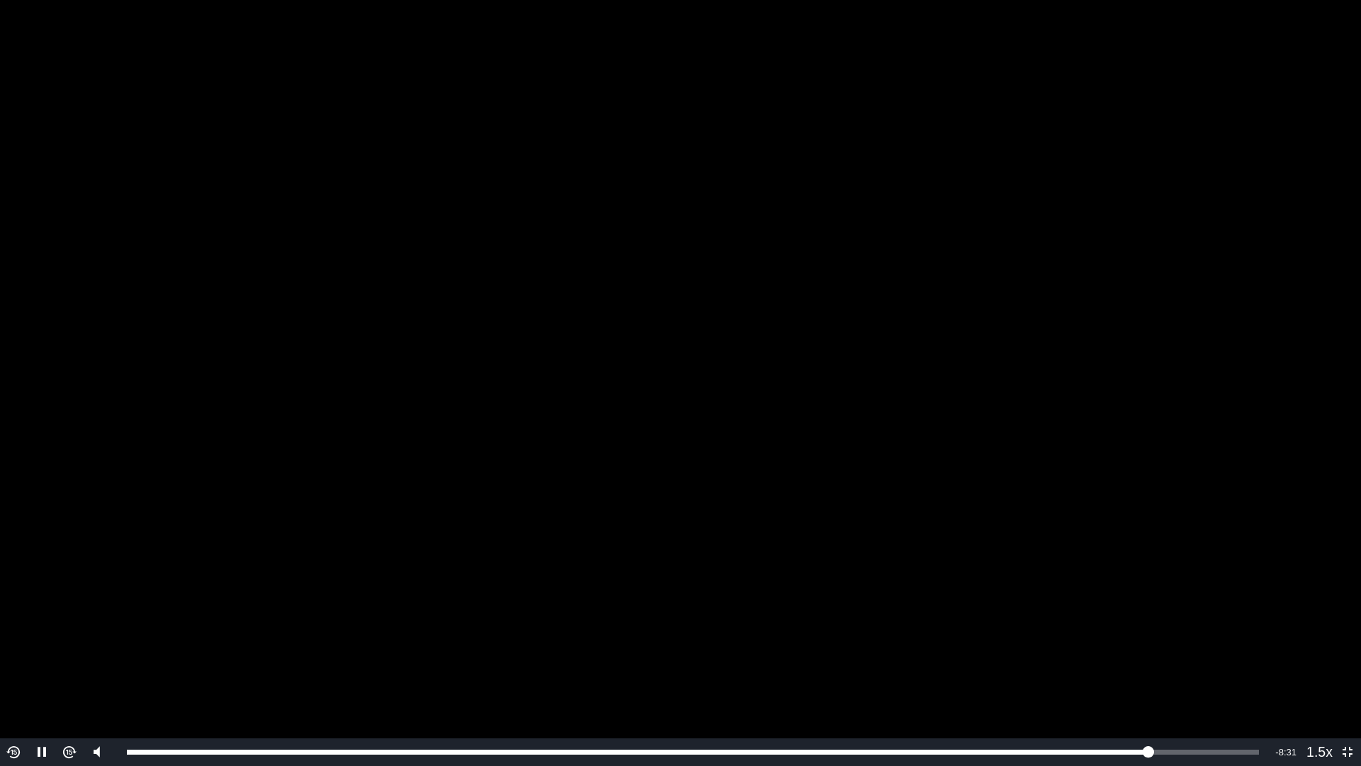
click at [1089, 391] on video "To view this video please enable JavaScript, and consider upgrading to a web br…" at bounding box center [680, 383] width 1361 height 766
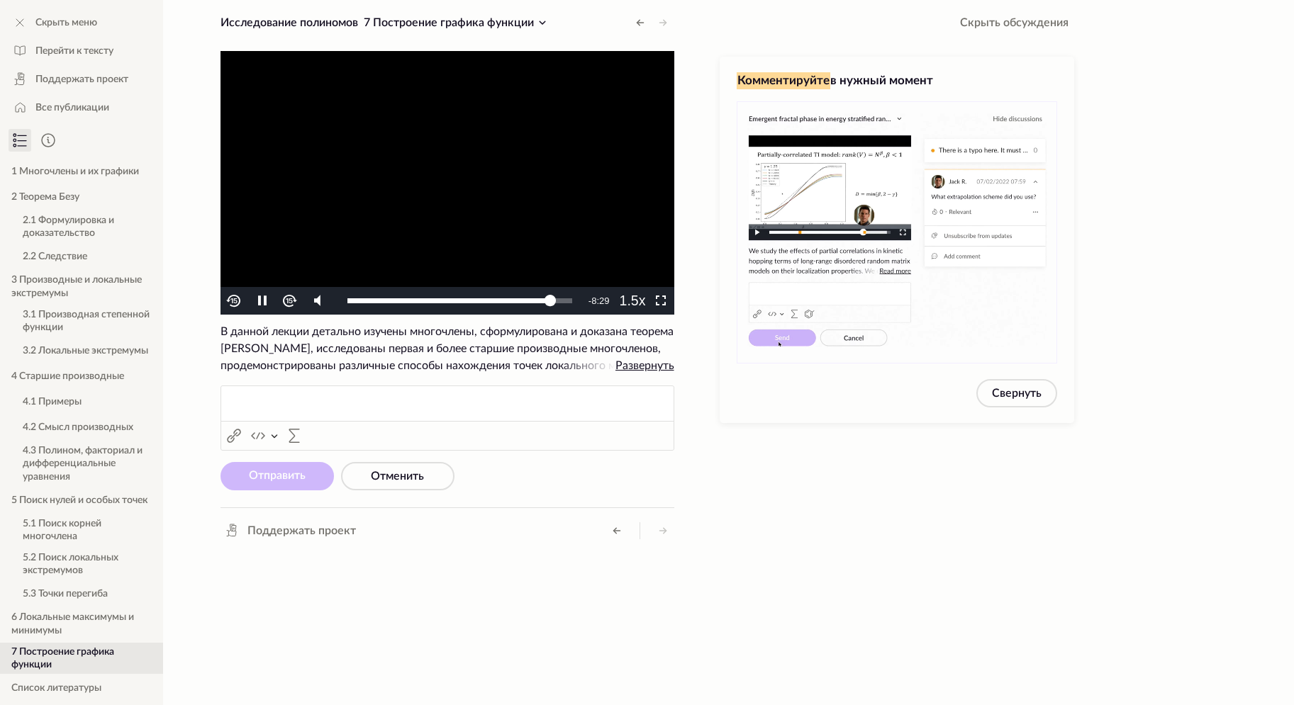
click at [520, 199] on video "To view this video please enable JavaScript, and consider upgrading to a web br…" at bounding box center [447, 183] width 454 height 264
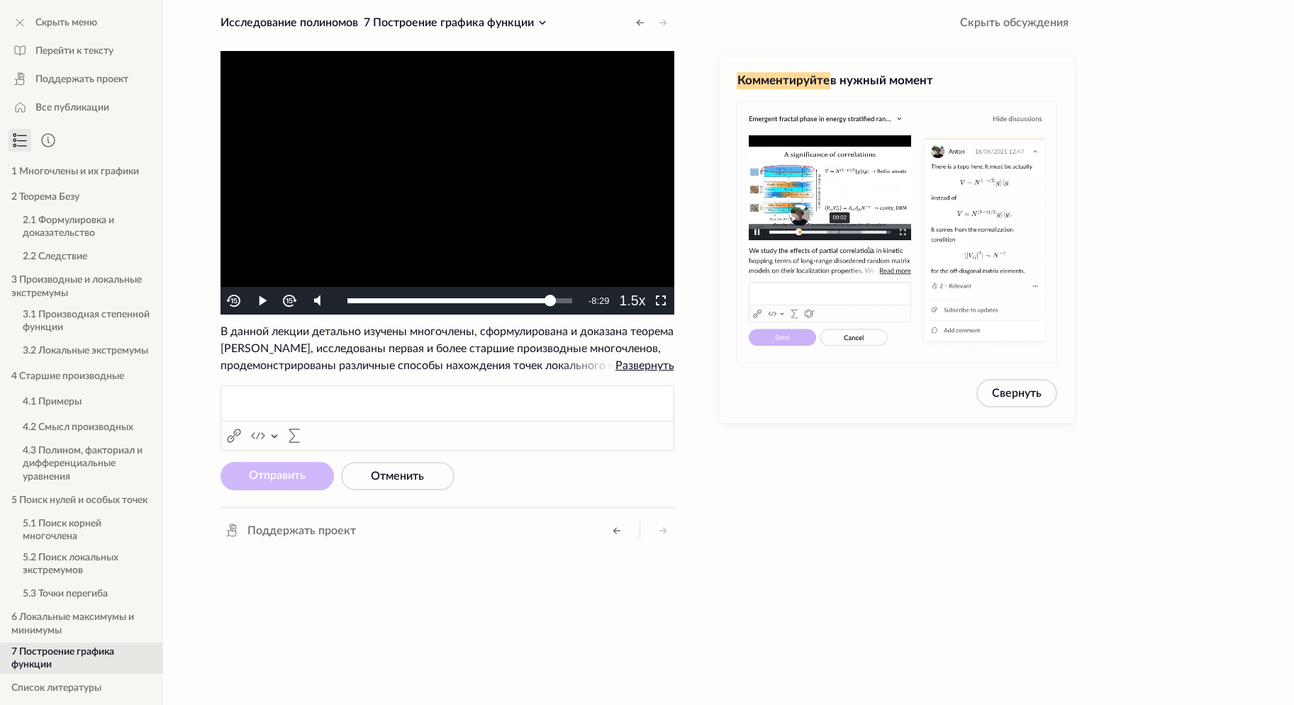
click at [440, 195] on video "To view this video please enable JavaScript, and consider upgrading to a web br…" at bounding box center [447, 183] width 454 height 264
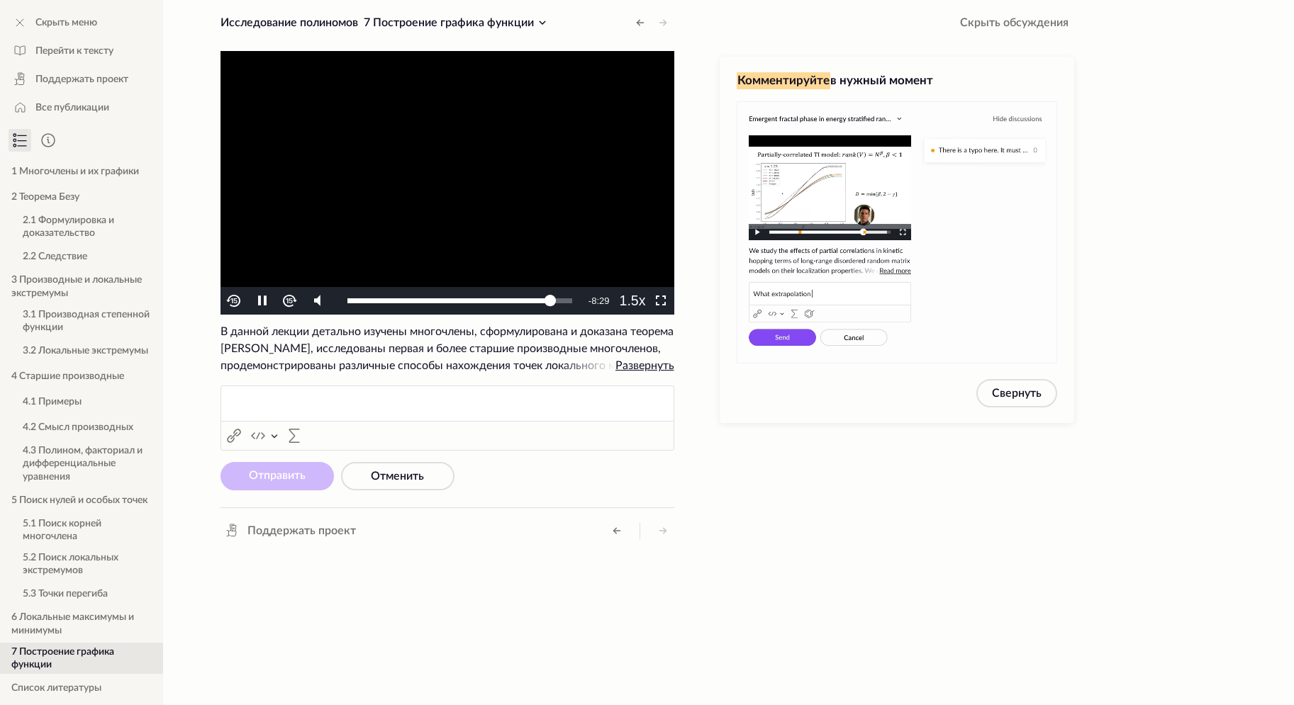
click at [538, 137] on video "To view this video please enable JavaScript, and consider upgrading to a web br…" at bounding box center [447, 183] width 454 height 264
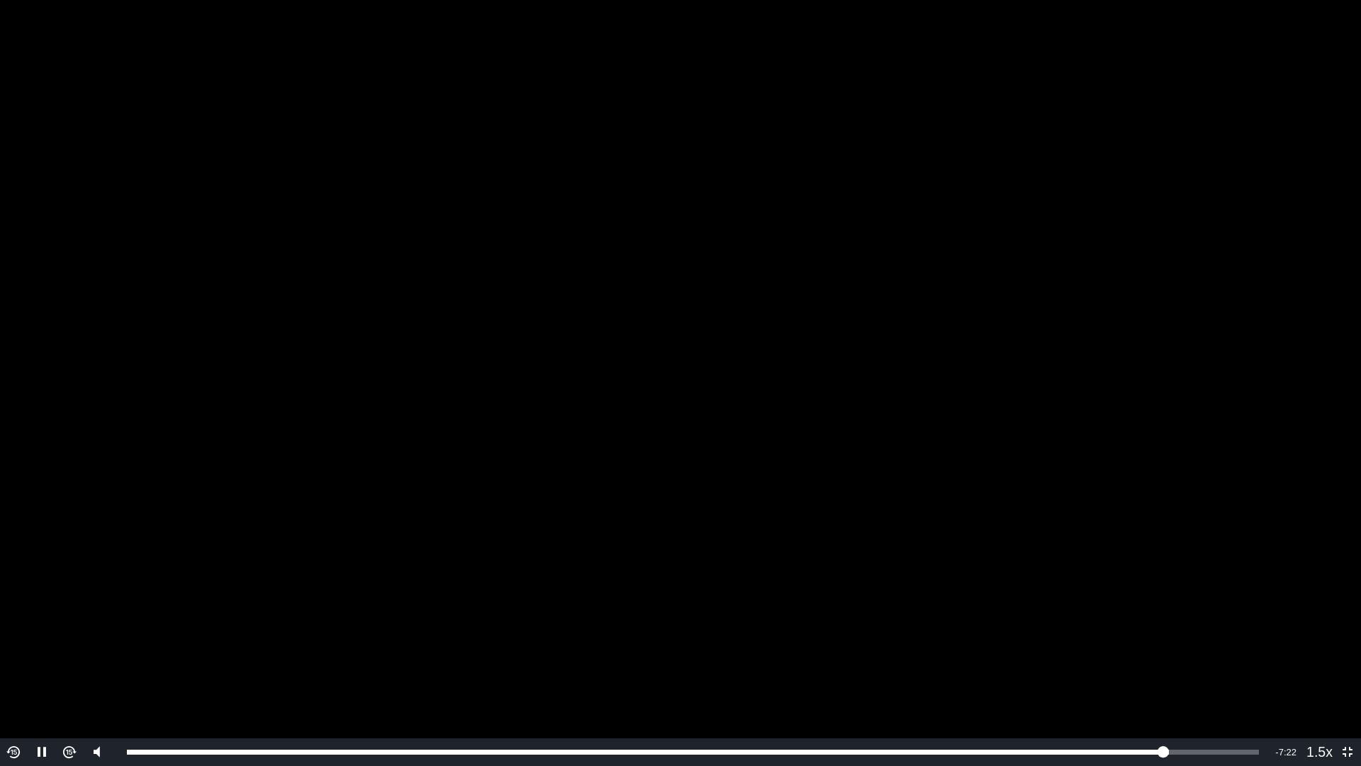
click at [1163, 189] on video "To view this video please enable JavaScript, and consider upgrading to a web br…" at bounding box center [680, 383] width 1361 height 766
click at [1063, 130] on video "To view this video please enable JavaScript, and consider upgrading to a web br…" at bounding box center [680, 383] width 1361 height 766
click at [576, 281] on video "To view this video please enable JavaScript, and consider upgrading to a web br…" at bounding box center [680, 383] width 1361 height 766
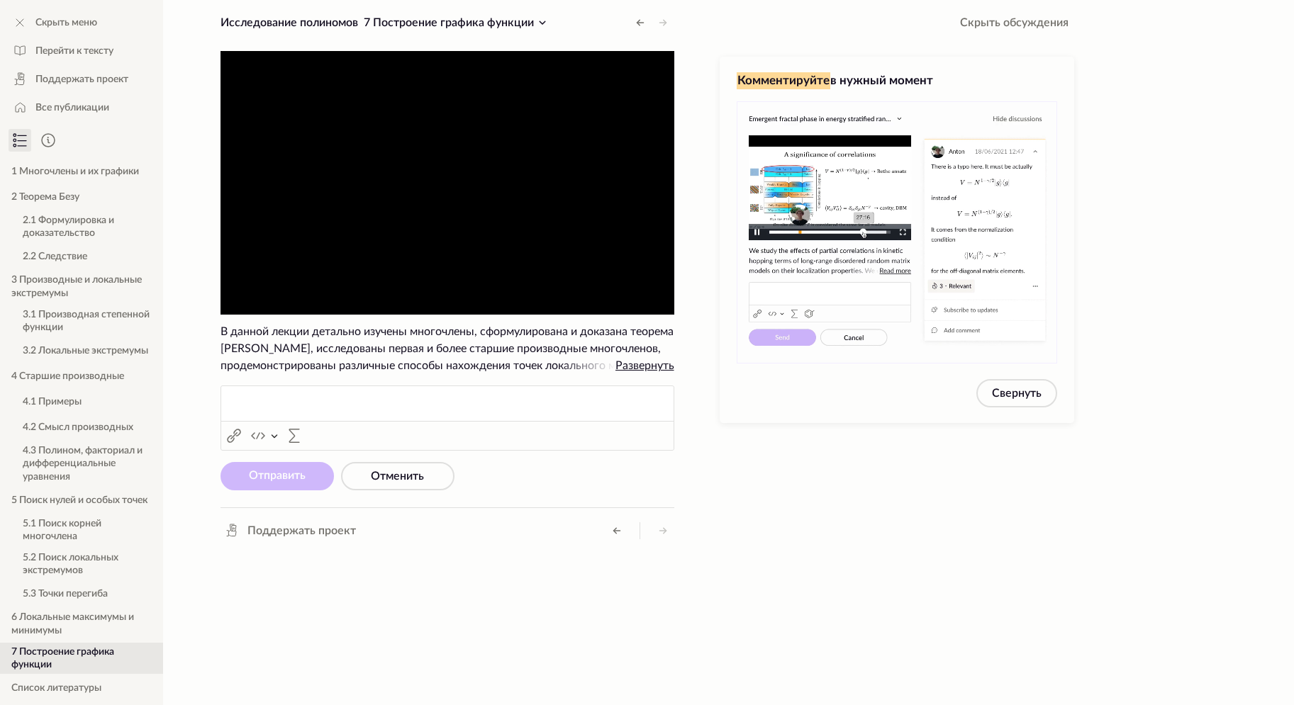
click at [481, 240] on video "To view this video please enable JavaScript, and consider upgrading to a web br…" at bounding box center [447, 183] width 454 height 264
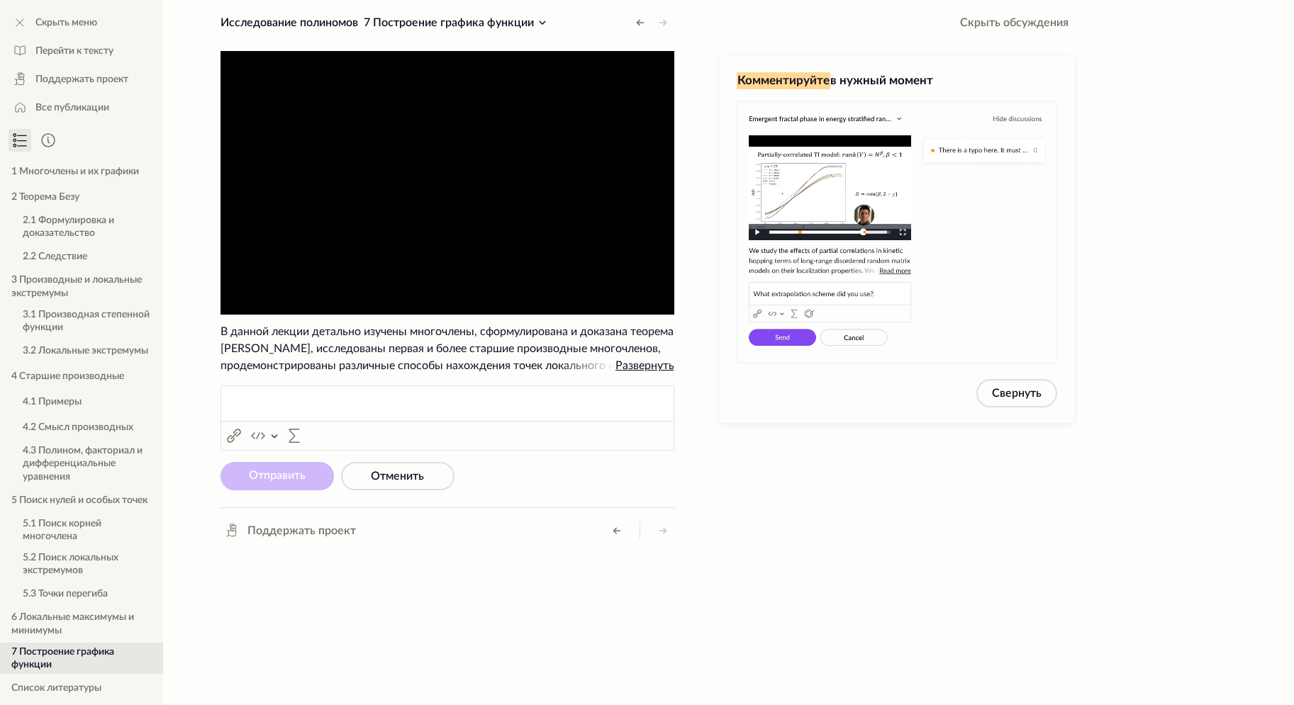
click at [481, 240] on video "To view this video please enable JavaScript, and consider upgrading to a web br…" at bounding box center [447, 183] width 454 height 264
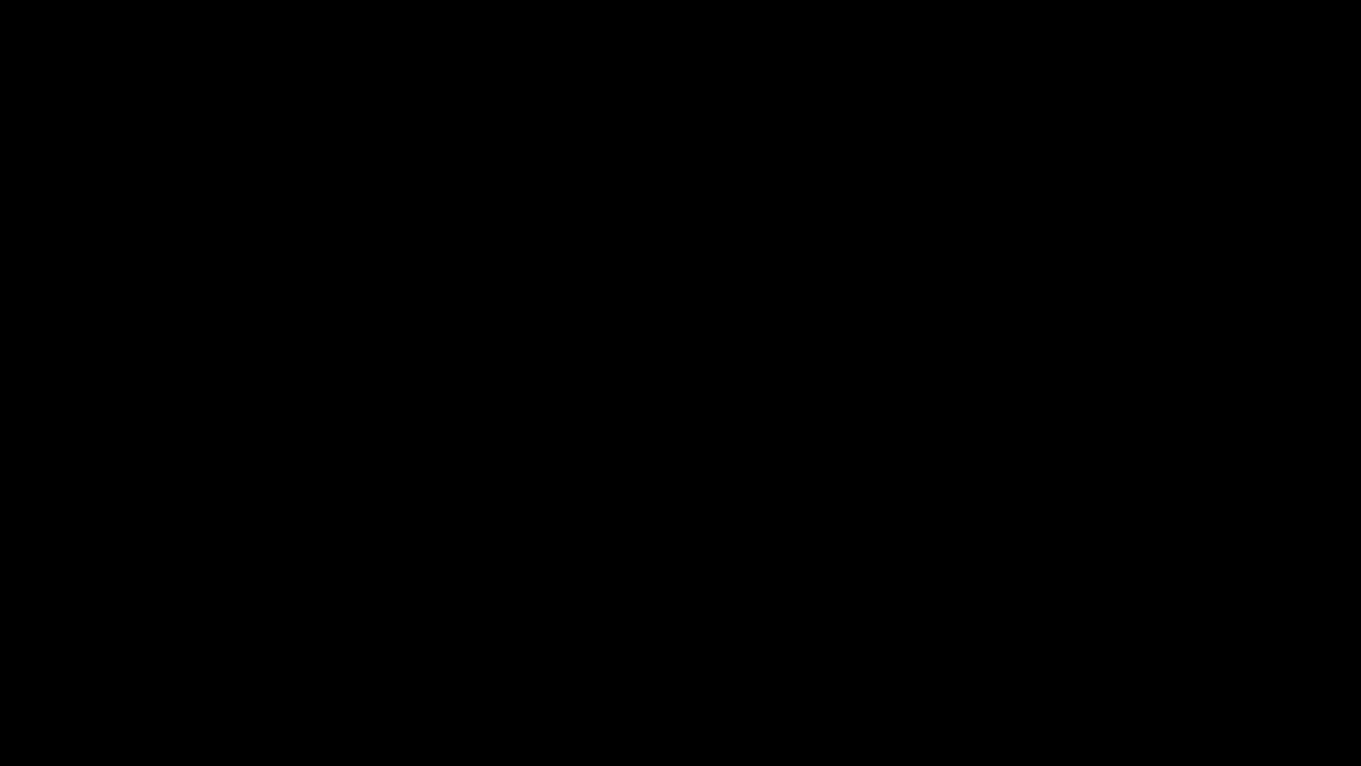
click at [53, 450] on video "To view this video please enable JavaScript, and consider upgrading to a web br…" at bounding box center [680, 383] width 1361 height 766
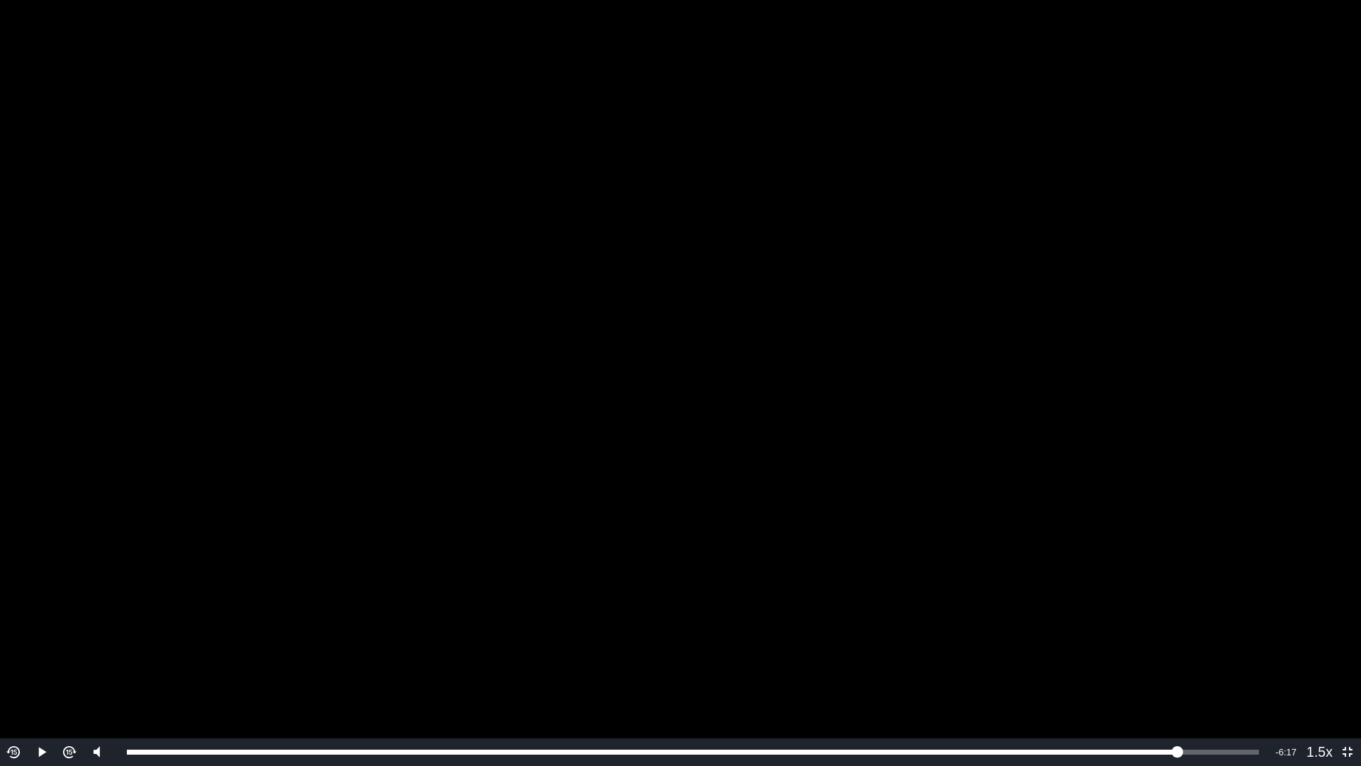
click at [505, 356] on video "To view this video please enable JavaScript, and consider upgrading to a web br…" at bounding box center [680, 383] width 1361 height 766
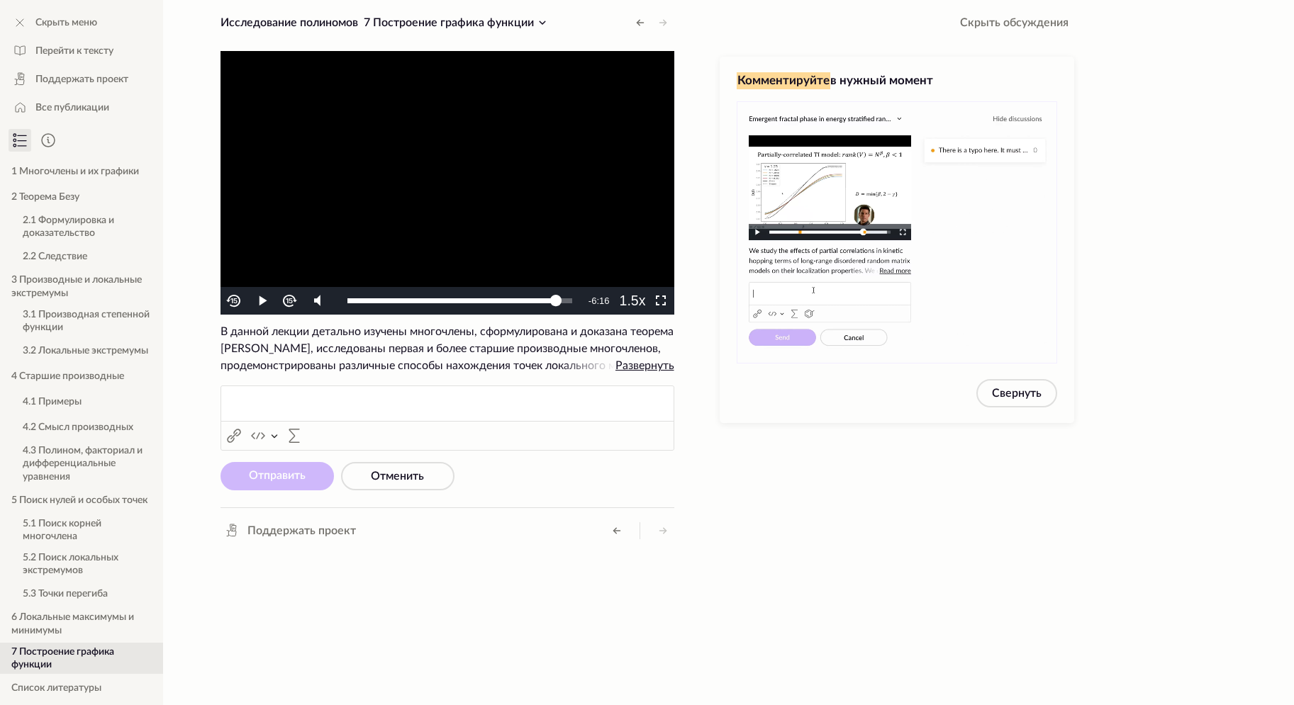
click at [390, 134] on video "To view this video please enable JavaScript, and consider upgrading to a web br…" at bounding box center [447, 183] width 454 height 264
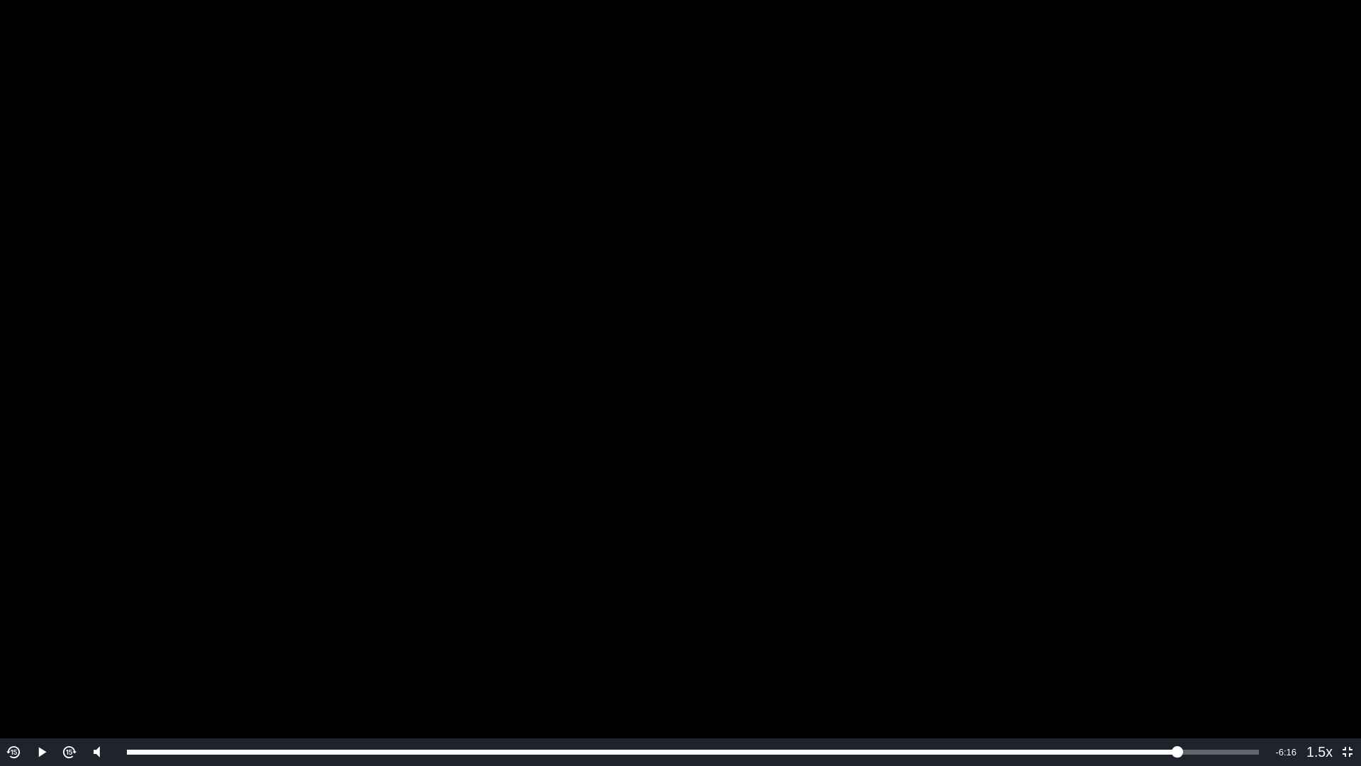
click at [1125, 385] on video "To view this video please enable JavaScript, and consider upgrading to a web br…" at bounding box center [680, 383] width 1361 height 766
click at [979, 335] on video "To view this video please enable JavaScript, and consider upgrading to a web br…" at bounding box center [680, 383] width 1361 height 766
click at [975, 336] on video "To view this video please enable JavaScript, and consider upgrading to a web br…" at bounding box center [680, 383] width 1361 height 766
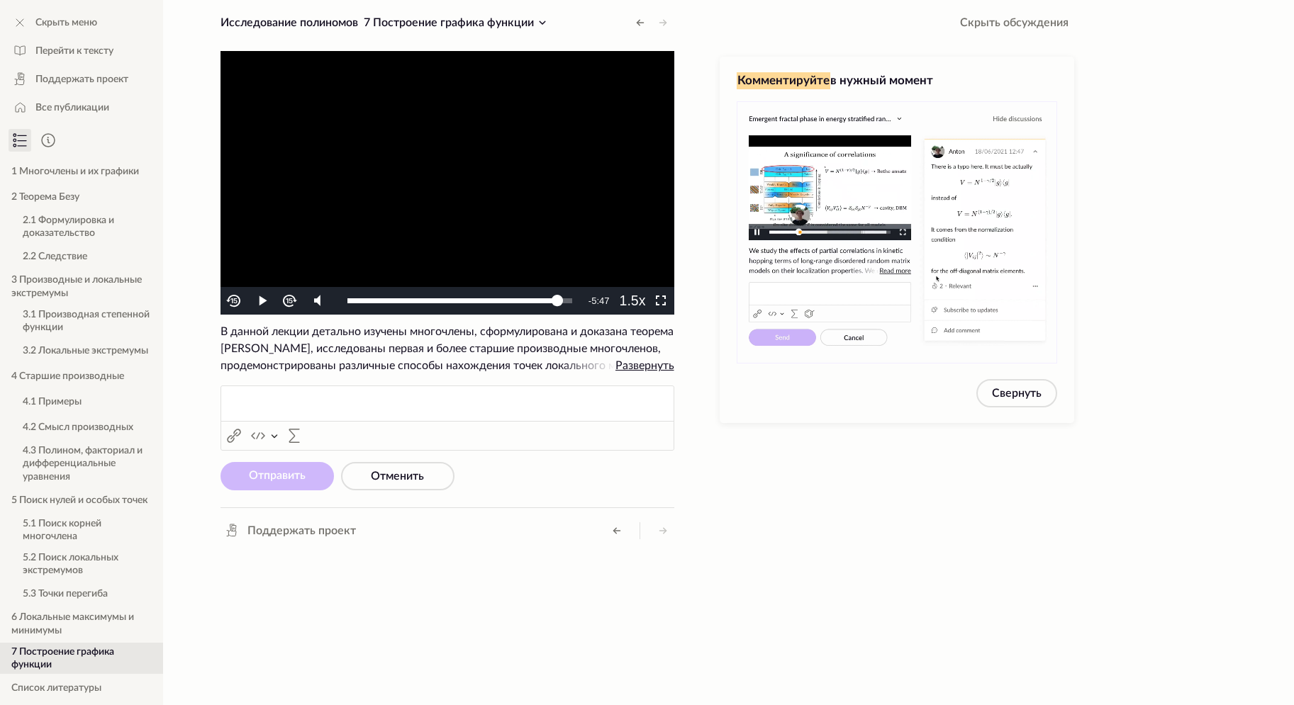
click at [539, 226] on video "To view this video please enable JavaScript, and consider upgrading to a web br…" at bounding box center [447, 183] width 454 height 264
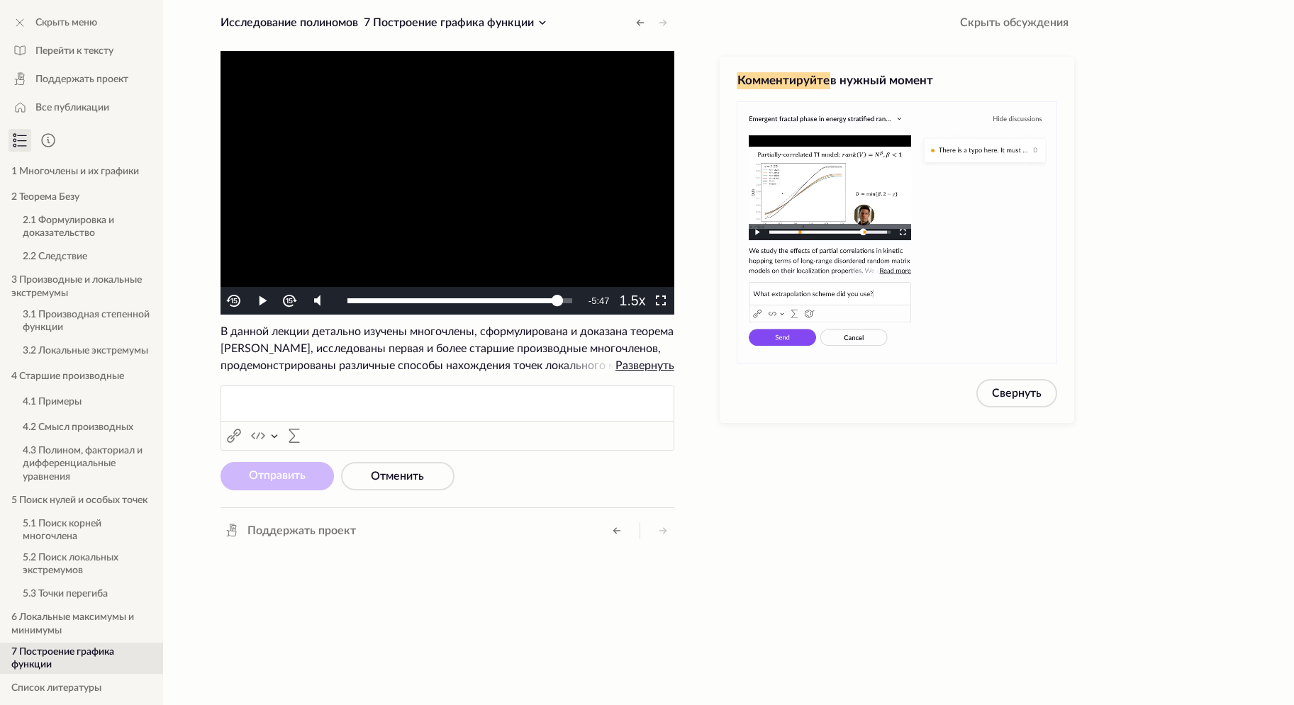
click at [539, 226] on video "To view this video please enable JavaScript, and consider upgrading to a web br…" at bounding box center [447, 183] width 454 height 264
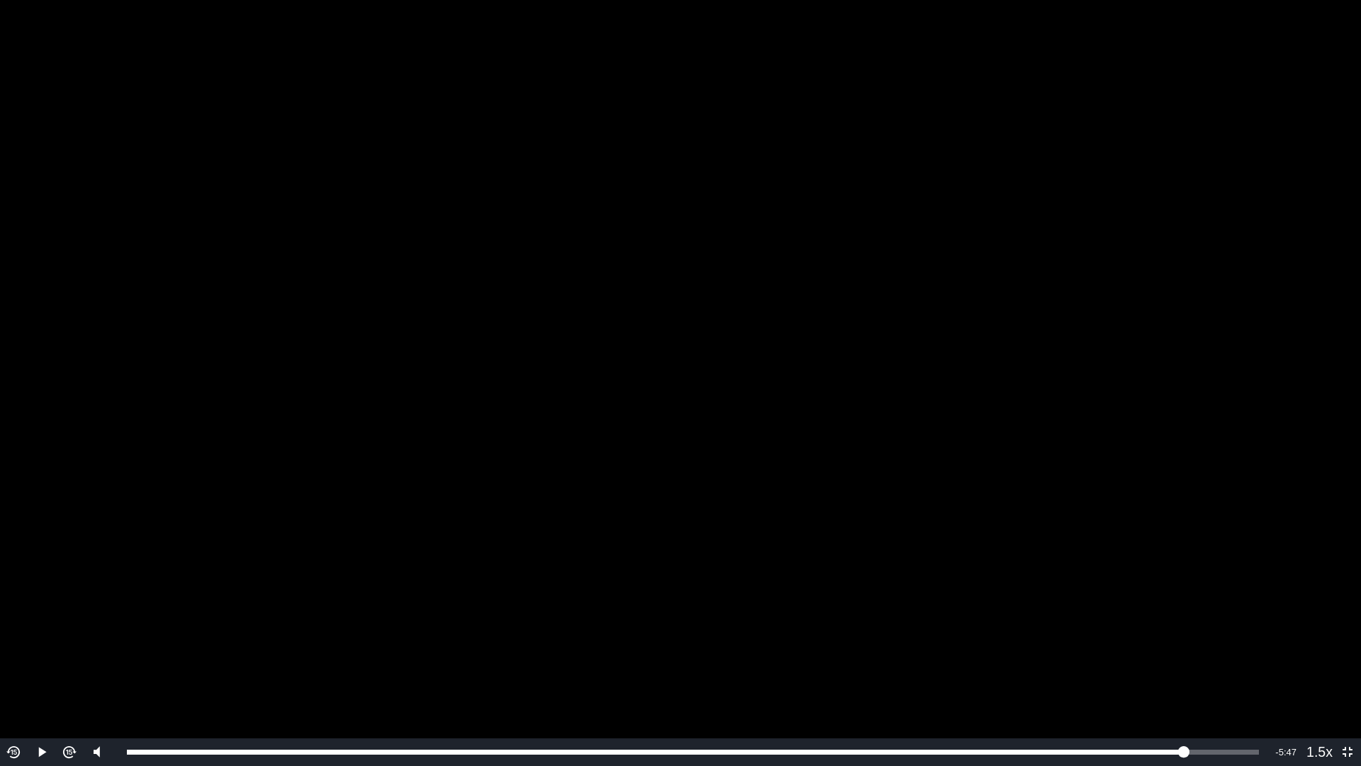
click at [997, 284] on video "To view this video please enable JavaScript, and consider upgrading to a web br…" at bounding box center [680, 383] width 1361 height 766
click at [1129, 354] on video "To view this video please enable JavaScript, and consider upgrading to a web br…" at bounding box center [680, 383] width 1361 height 766
click at [1124, 340] on video "To view this video please enable JavaScript, and consider upgrading to a web br…" at bounding box center [680, 383] width 1361 height 766
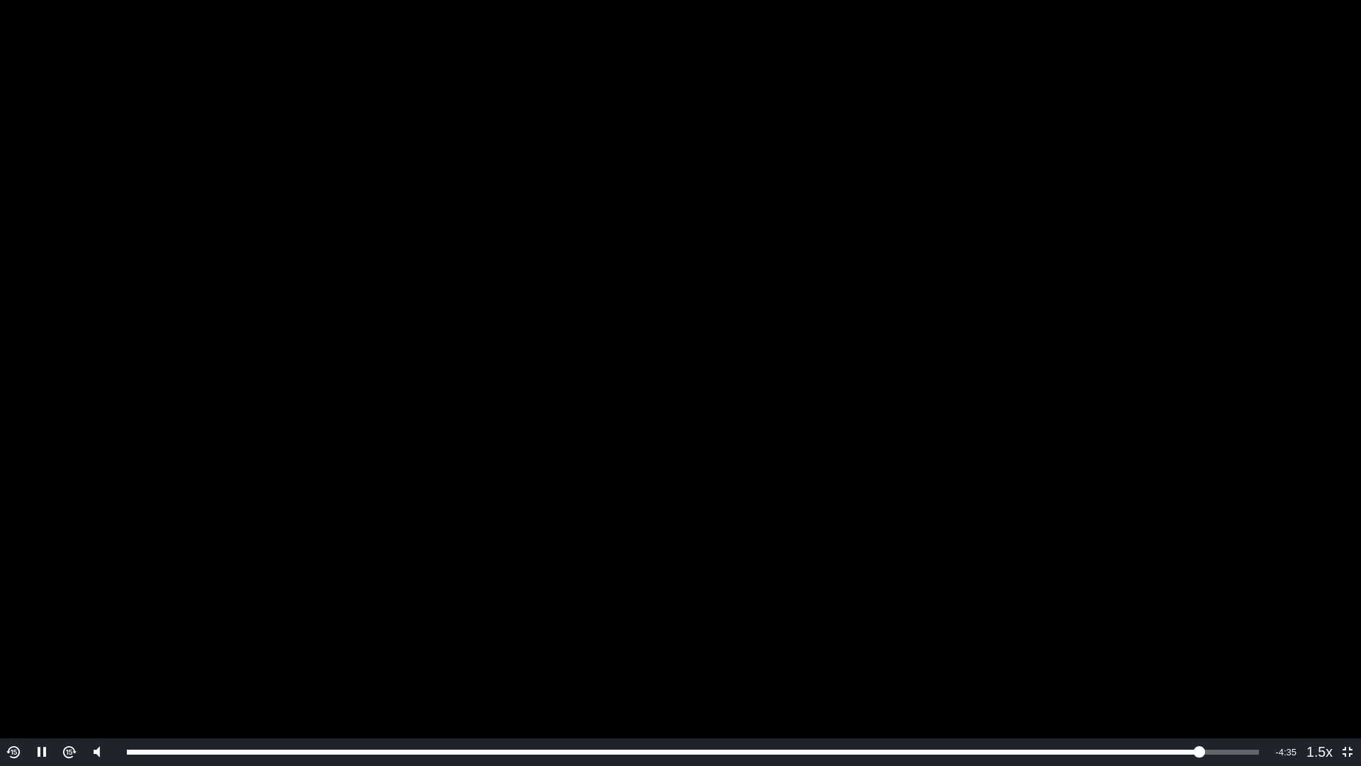
click at [1124, 340] on video "To view this video please enable JavaScript, and consider upgrading to a web br…" at bounding box center [680, 383] width 1361 height 766
click at [1150, 311] on video "To view this video please enable JavaScript, and consider upgrading to a web br…" at bounding box center [680, 383] width 1361 height 766
click at [1157, 306] on video "To view this video please enable JavaScript, and consider upgrading to a web br…" at bounding box center [680, 383] width 1361 height 766
click at [1186, 336] on video "To view this video please enable JavaScript, and consider upgrading to a web br…" at bounding box center [680, 383] width 1361 height 766
click at [1159, 338] on video "To view this video please enable JavaScript, and consider upgrading to a web br…" at bounding box center [680, 383] width 1361 height 766
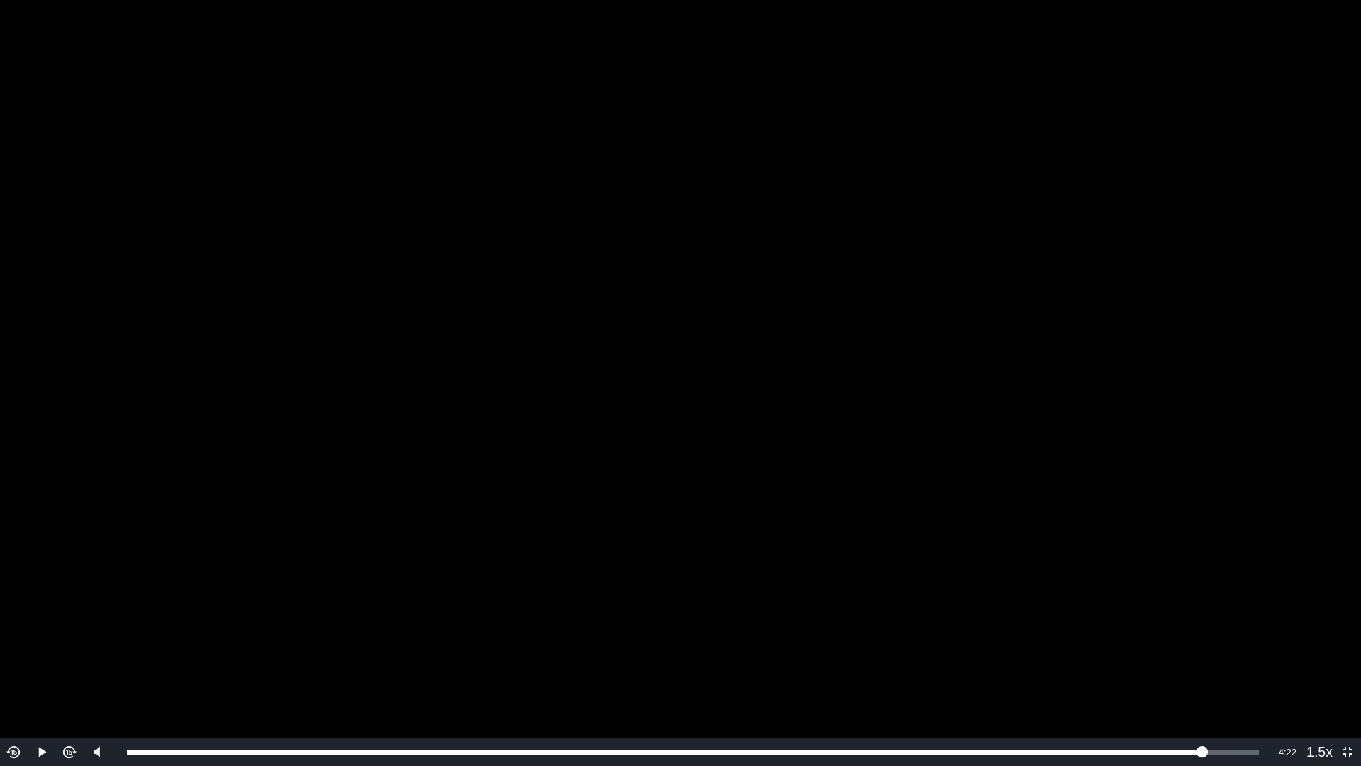
click at [1159, 338] on video "To view this video please enable JavaScript, and consider upgrading to a web br…" at bounding box center [680, 383] width 1361 height 766
click at [1190, 333] on video "To view this video please enable JavaScript, and consider upgrading to a web br…" at bounding box center [680, 383] width 1361 height 766
click at [1268, 427] on video "To view this video please enable JavaScript, and consider upgrading to a web br…" at bounding box center [680, 383] width 1361 height 766
click at [1090, 546] on video "To view this video please enable JavaScript, and consider upgrading to a web br…" at bounding box center [680, 383] width 1361 height 766
click at [1105, 432] on video "To view this video please enable JavaScript, and consider upgrading to a web br…" at bounding box center [680, 383] width 1361 height 766
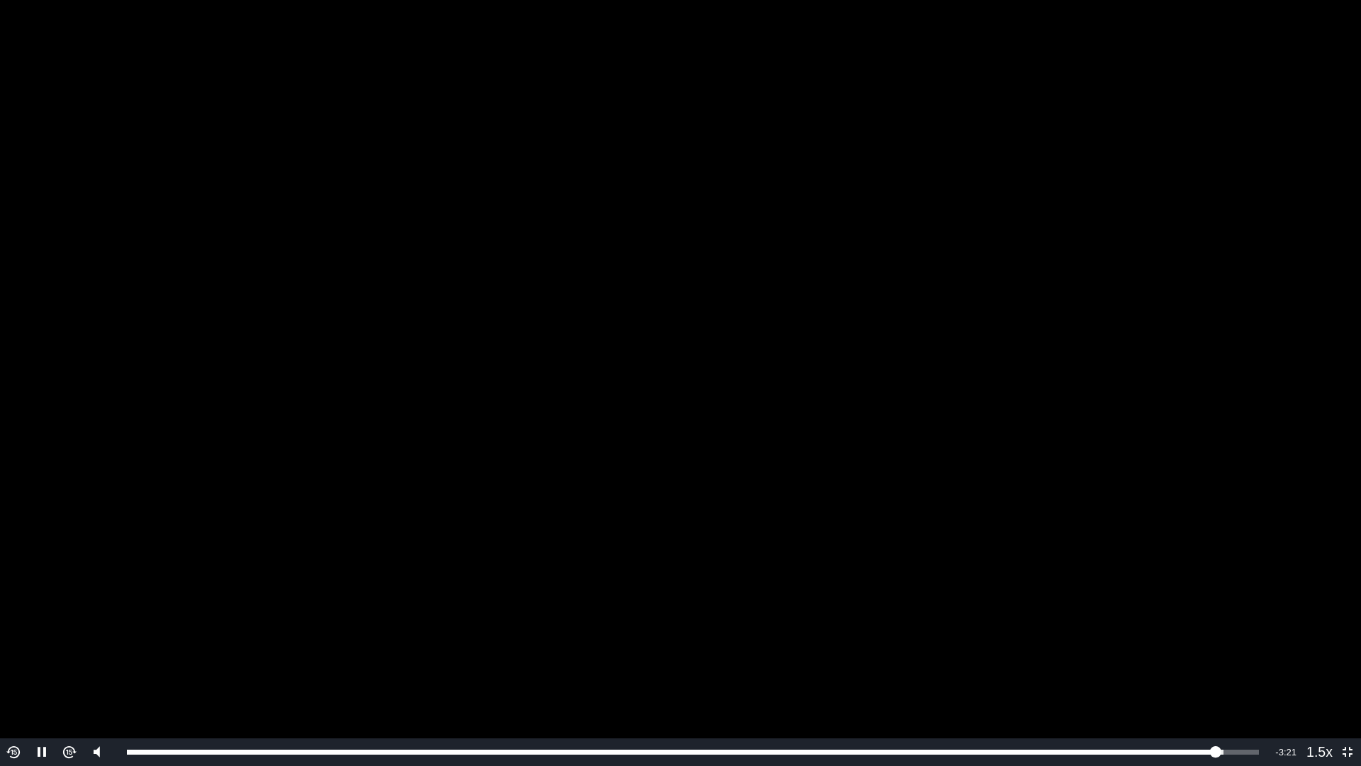
click at [1105, 432] on video "To view this video please enable JavaScript, and consider upgrading to a web br…" at bounding box center [680, 383] width 1361 height 766
click at [1027, 340] on video "To view this video please enable JavaScript, and consider upgrading to a web br…" at bounding box center [680, 383] width 1361 height 766
click at [1112, 262] on video "To view this video please enable JavaScript, and consider upgrading to a web br…" at bounding box center [680, 383] width 1361 height 766
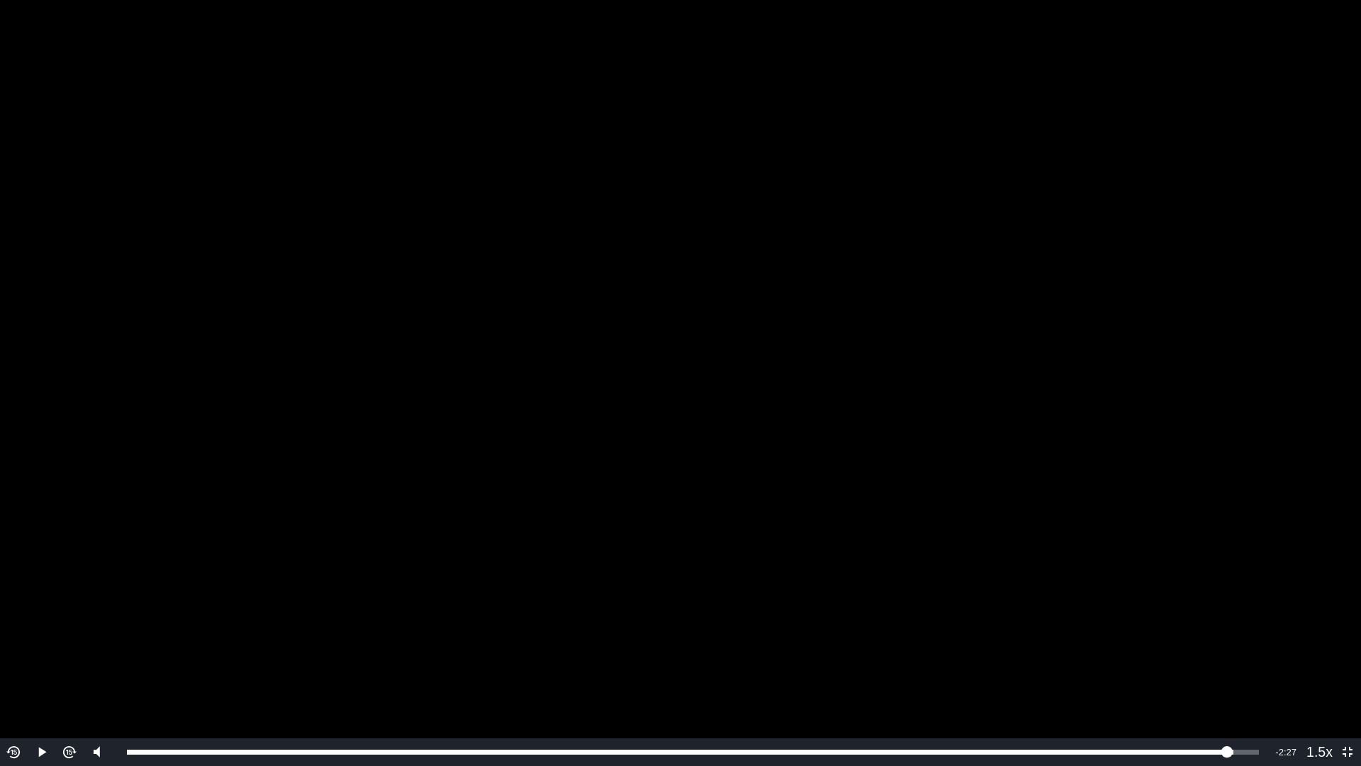
click at [968, 336] on video "To view this video please enable JavaScript, and consider upgrading to a web br…" at bounding box center [680, 383] width 1361 height 766
click at [878, 372] on video "To view this video please enable JavaScript, and consider upgrading to a web br…" at bounding box center [680, 383] width 1361 height 766
click at [1044, 306] on video "To view this video please enable JavaScript, and consider upgrading to a web br…" at bounding box center [680, 383] width 1361 height 766
click at [1029, 330] on video "To view this video please enable JavaScript, and consider upgrading to a web br…" at bounding box center [680, 383] width 1361 height 766
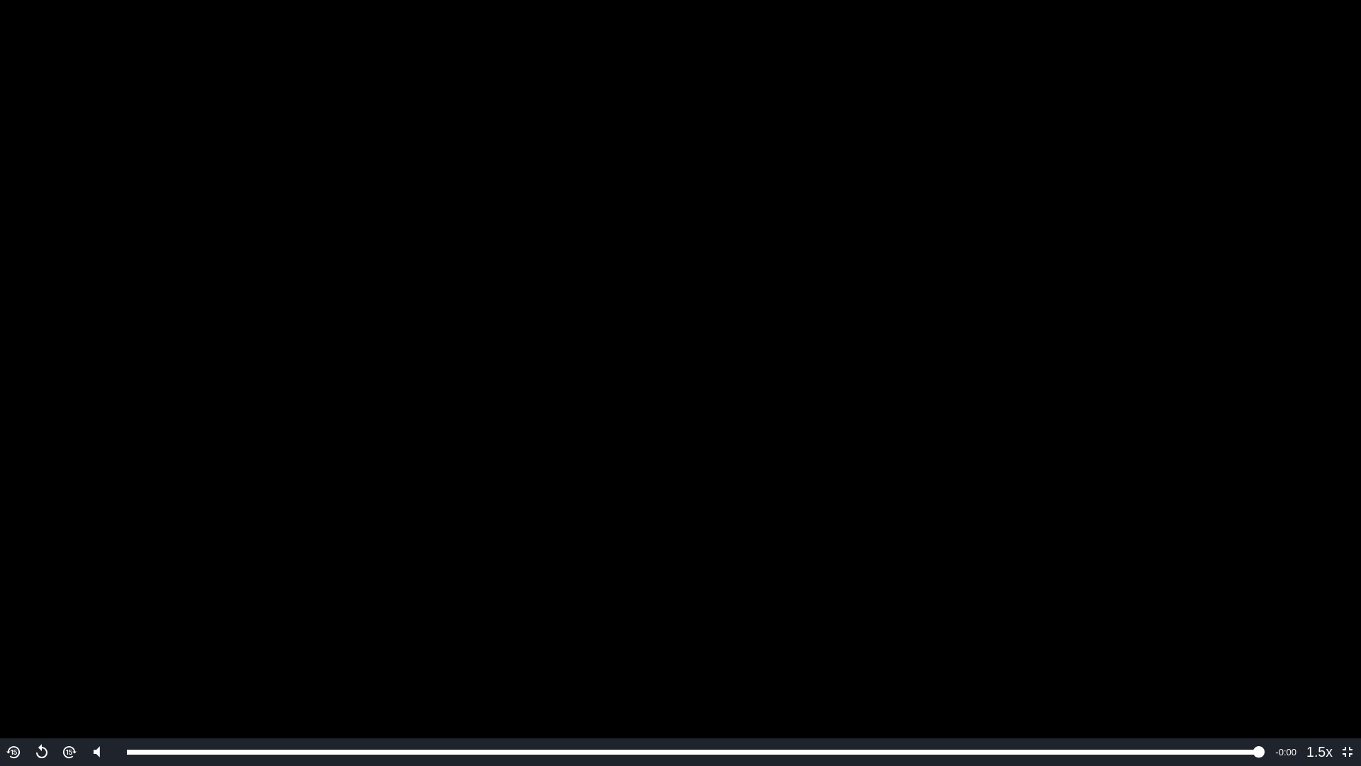
click at [917, 248] on video "To view this video please enable JavaScript, and consider upgrading to a web br…" at bounding box center [680, 383] width 1361 height 766
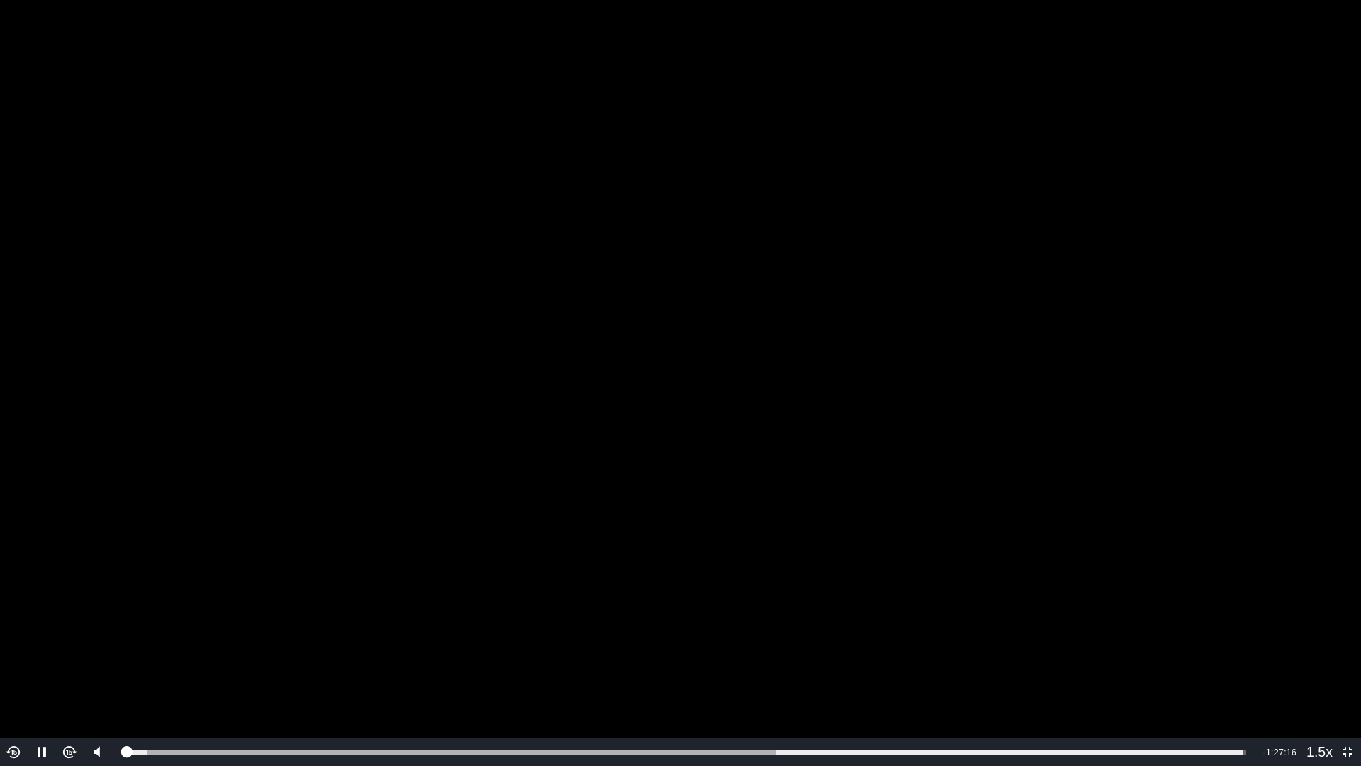
click at [917, 248] on video "To view this video please enable JavaScript, and consider upgrading to a web br…" at bounding box center [680, 383] width 1361 height 766
